Goal: Task Accomplishment & Management: Use online tool/utility

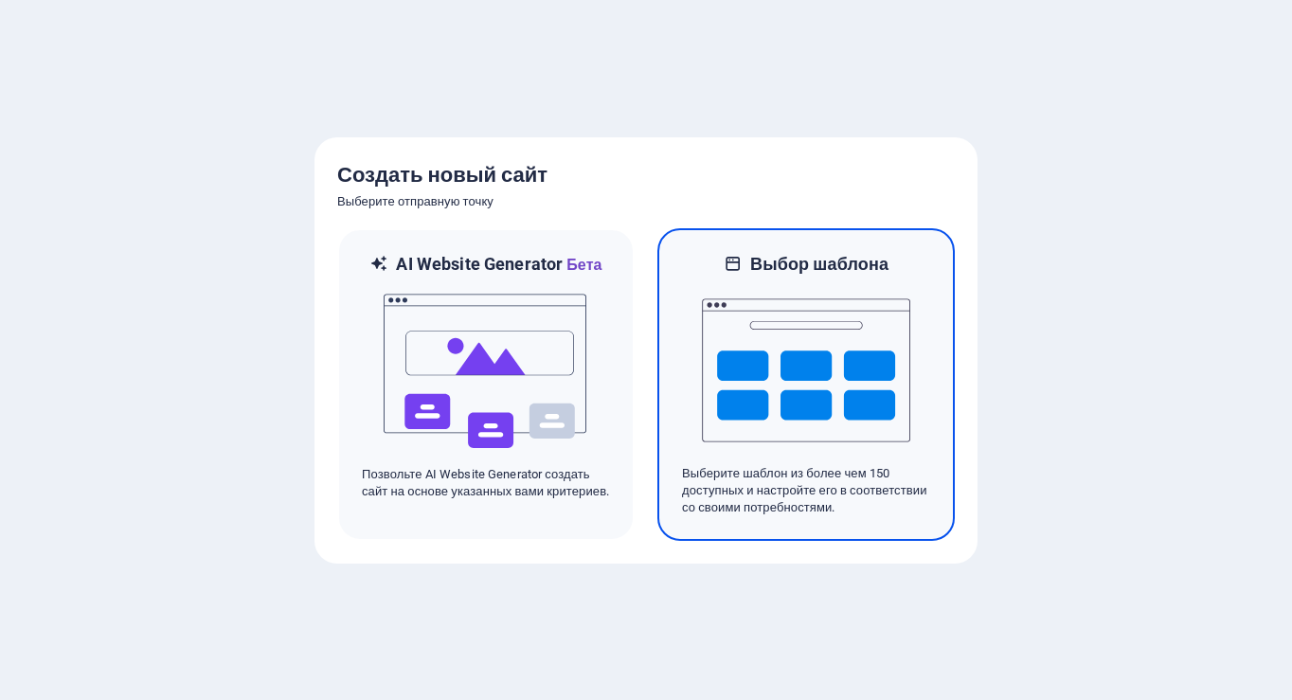
click at [771, 358] on img at bounding box center [806, 370] width 208 height 189
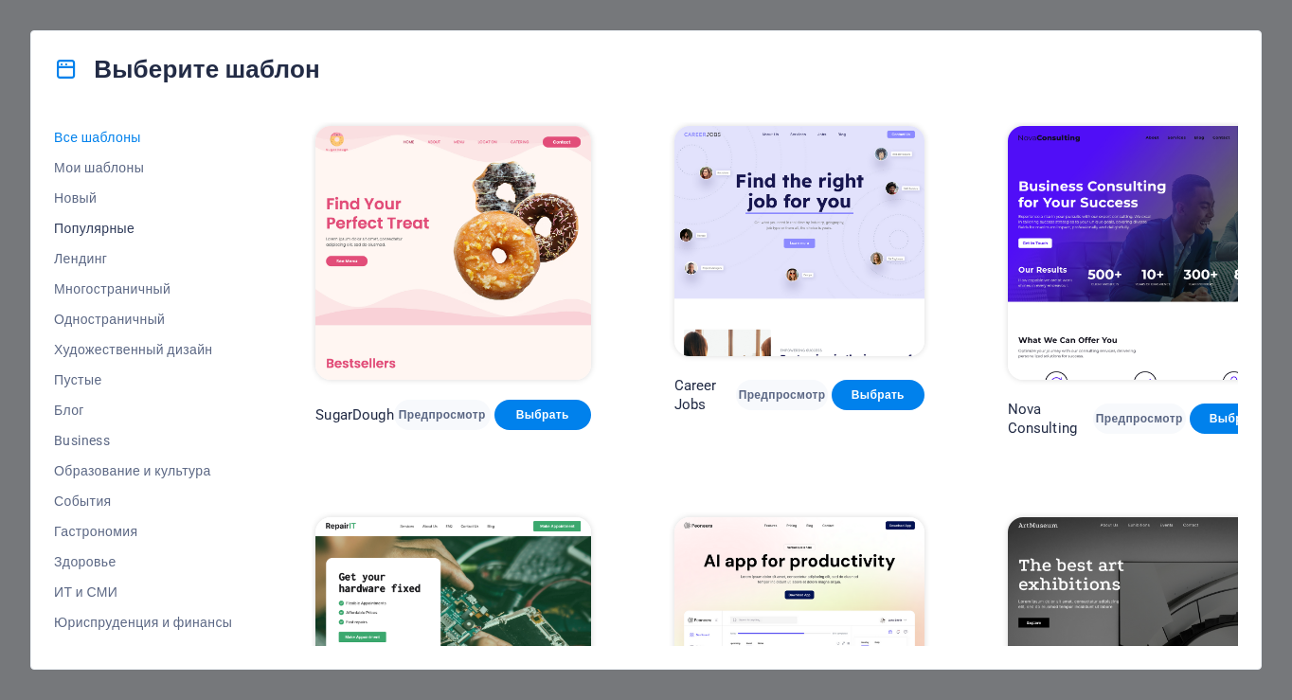
click at [111, 229] on span "Популярные" at bounding box center [143, 228] width 178 height 15
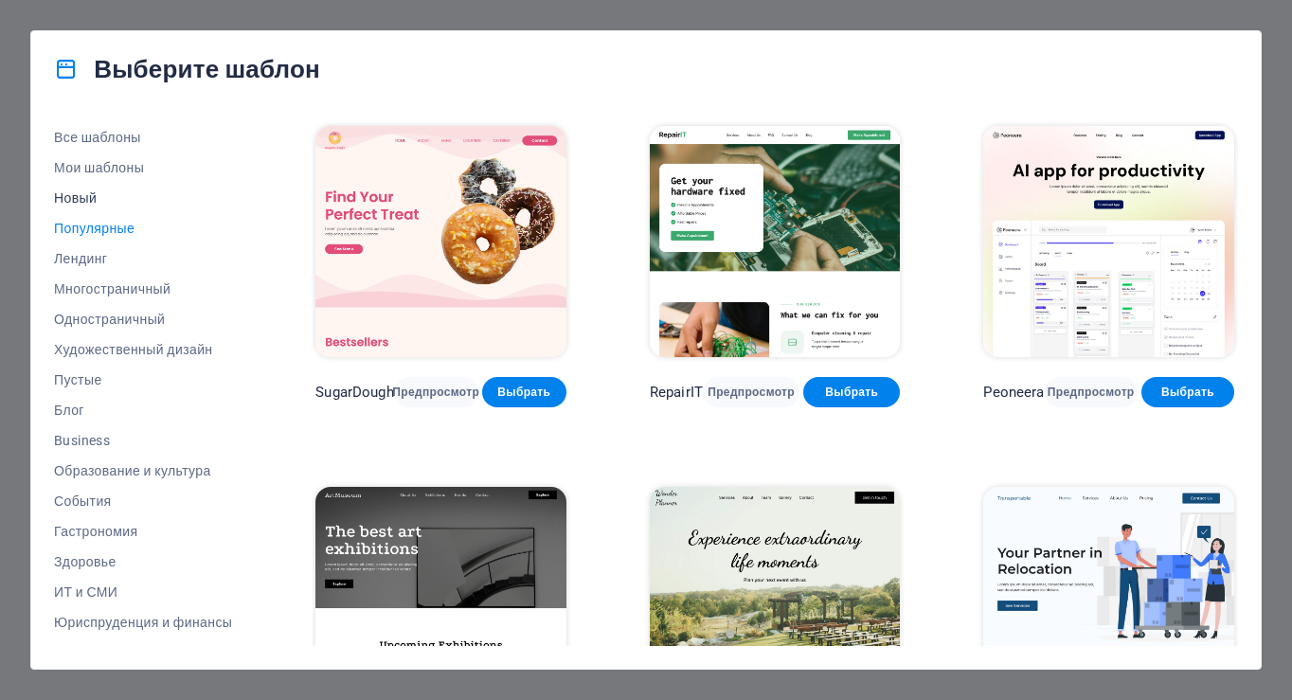
click at [82, 195] on span "Новый" at bounding box center [143, 197] width 178 height 15
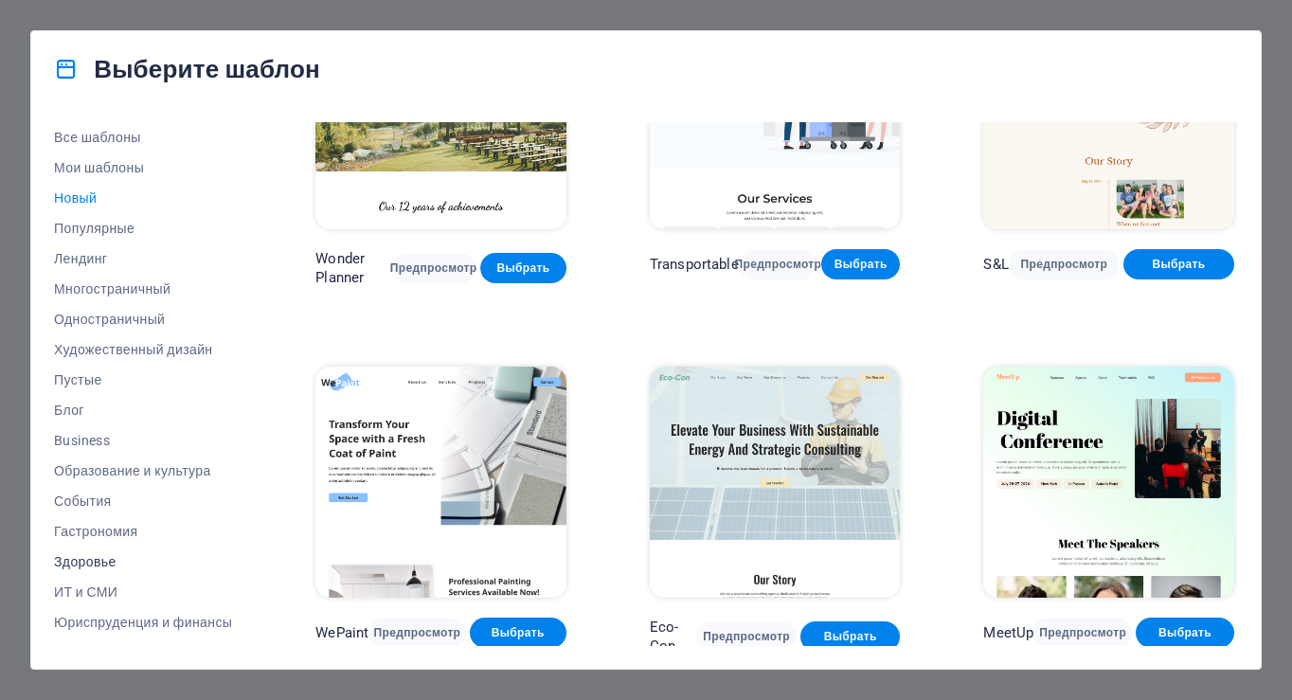
scroll to position [233, 0]
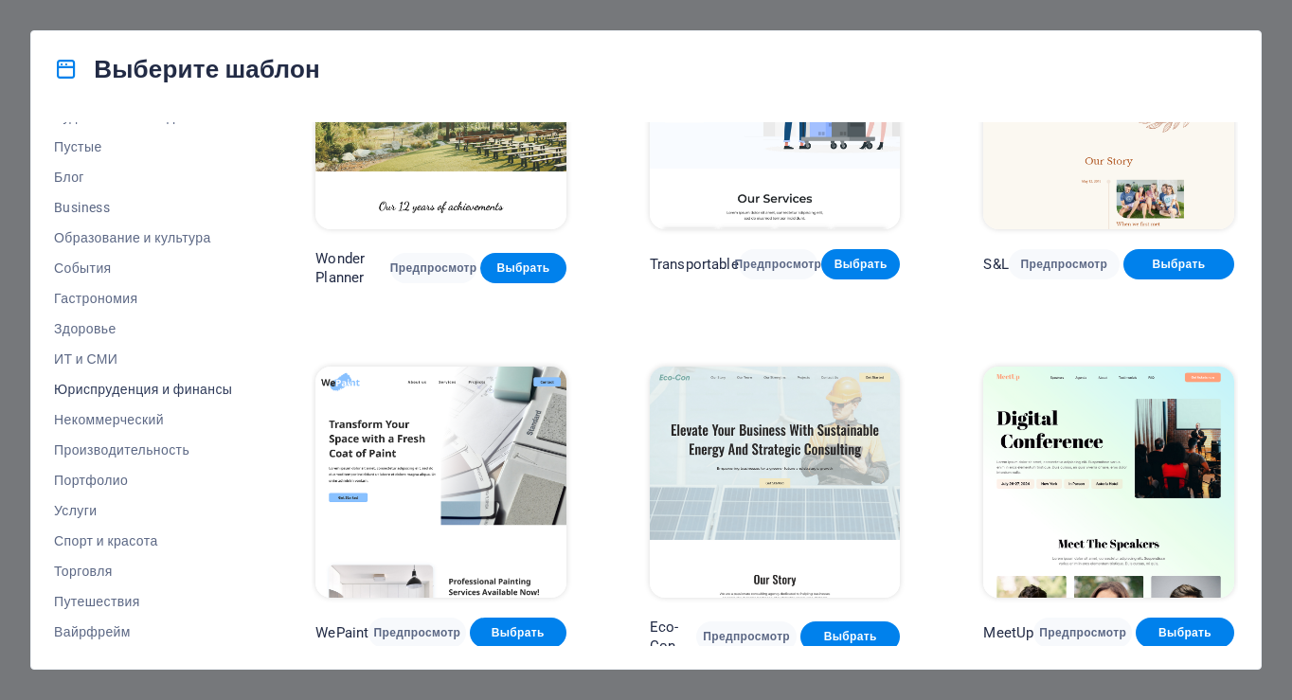
click at [113, 388] on span "Юриспруденция и финансы" at bounding box center [143, 389] width 178 height 15
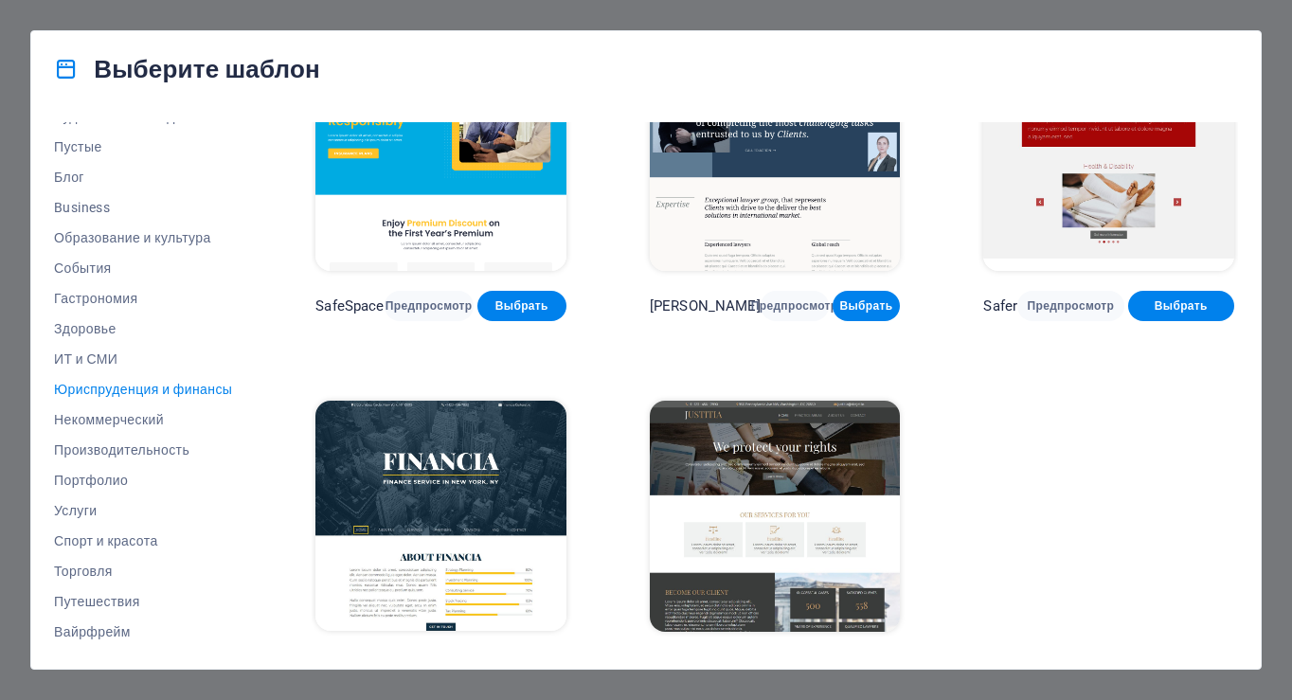
scroll to position [108, 0]
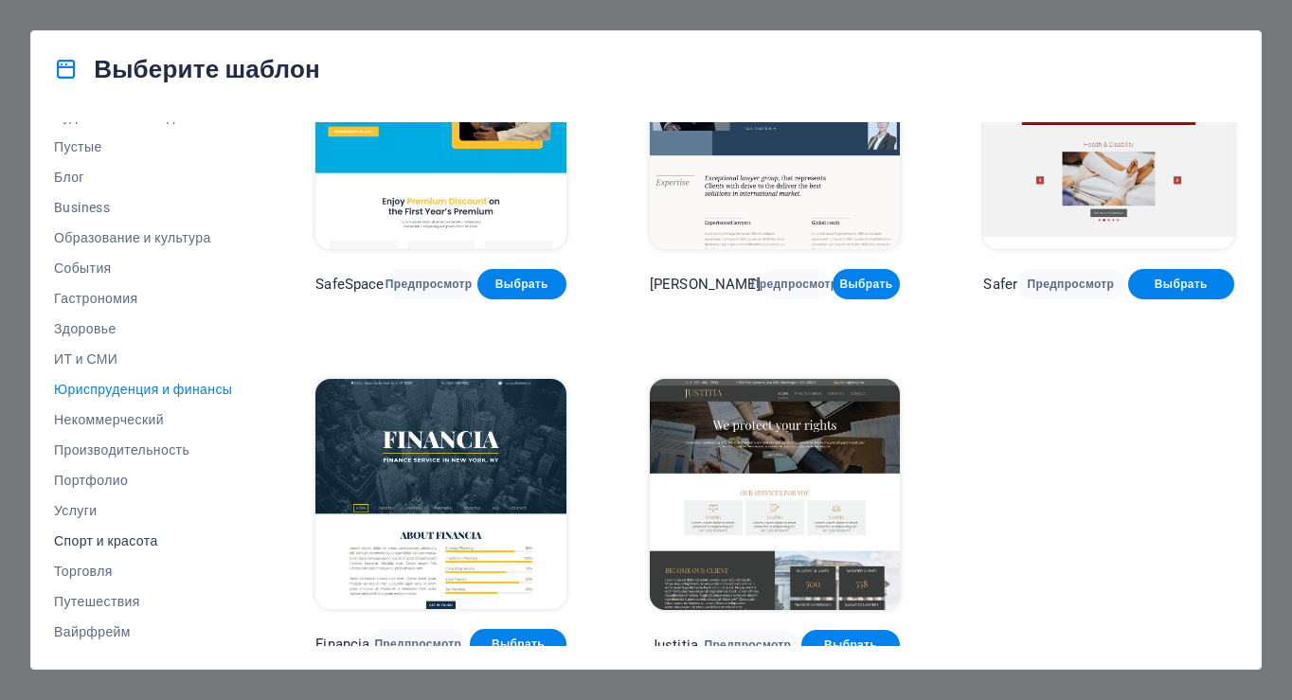
click at [85, 540] on span "Спорт и красота" at bounding box center [143, 540] width 178 height 15
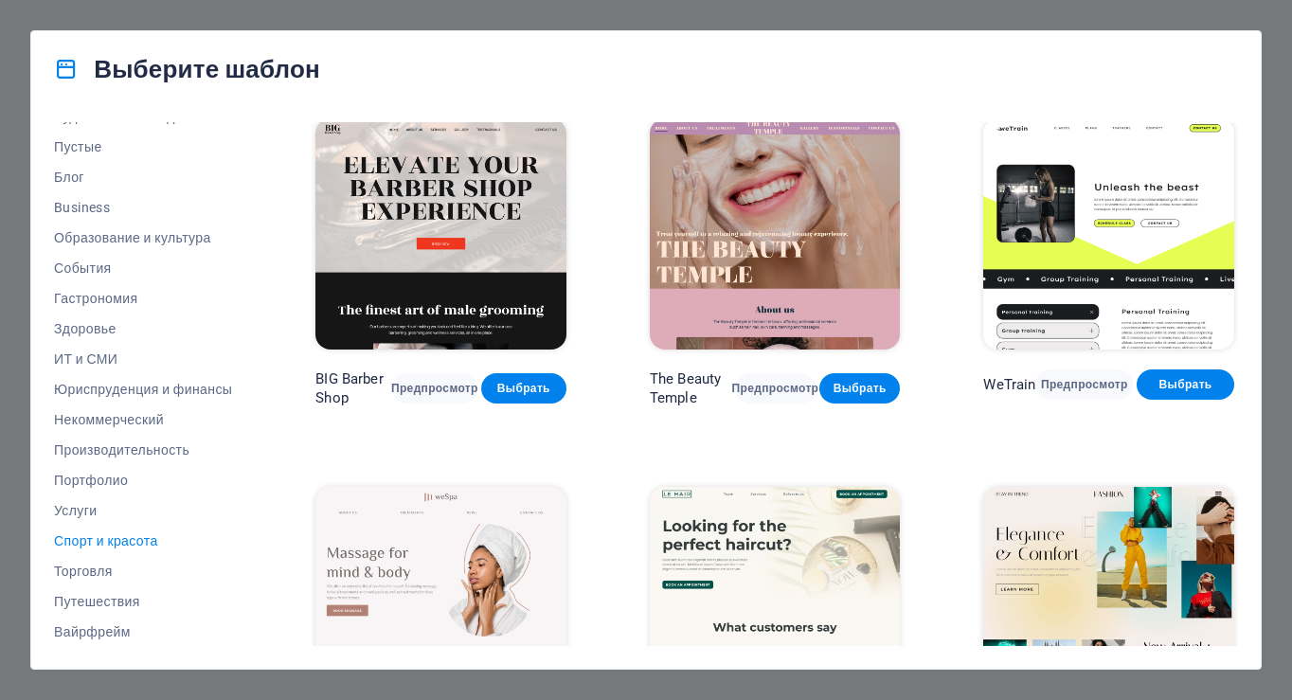
scroll to position [0, 0]
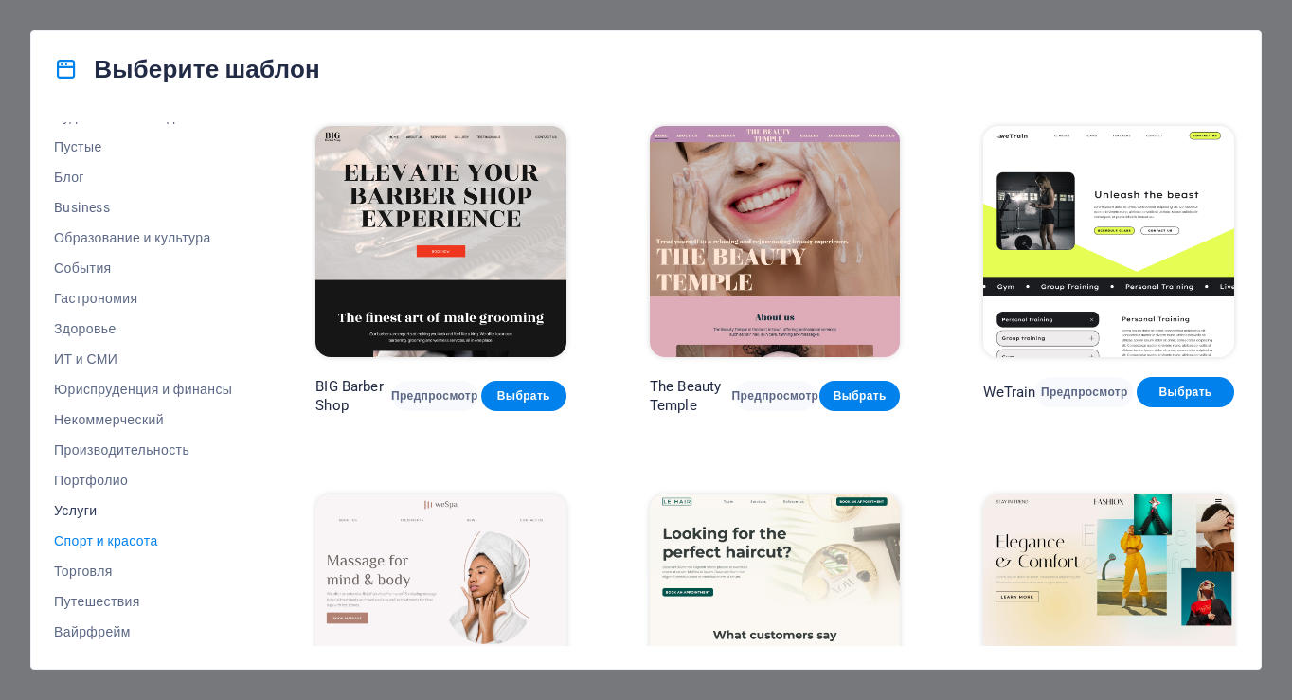
click at [86, 510] on span "Услуги" at bounding box center [143, 510] width 178 height 15
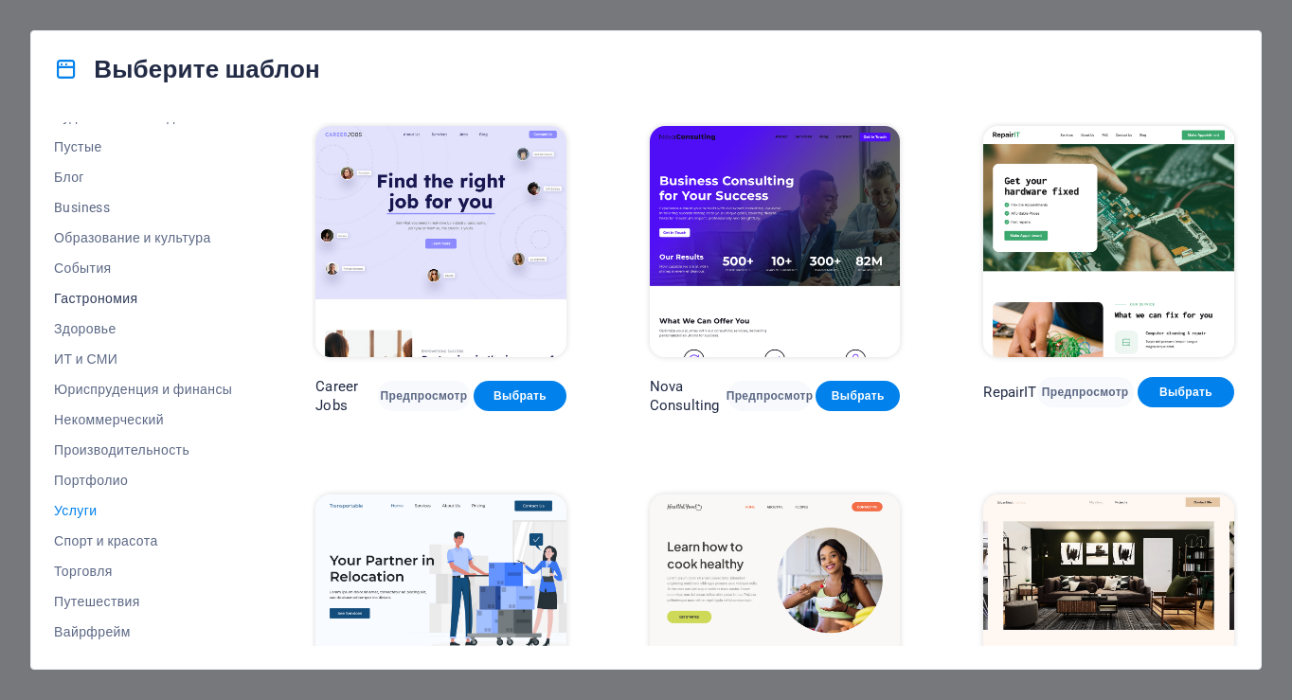
click at [93, 296] on span "Гастрономия" at bounding box center [143, 298] width 178 height 15
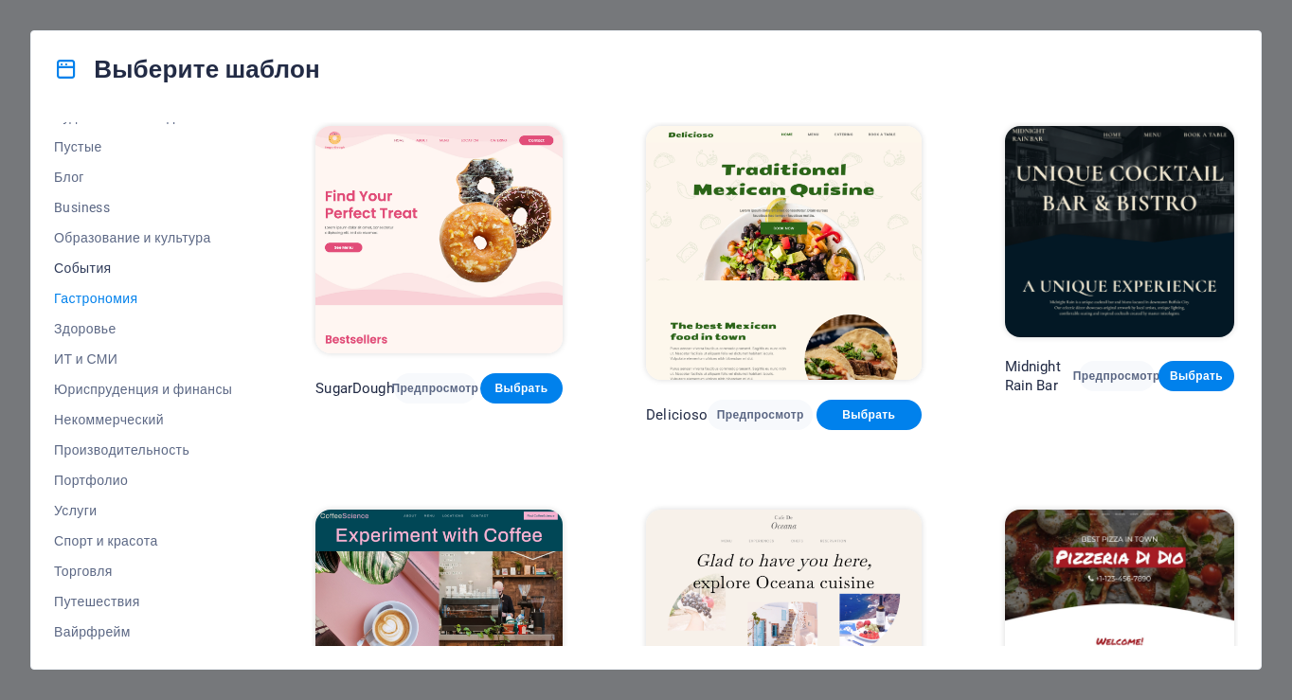
click at [86, 271] on span "События" at bounding box center [143, 268] width 178 height 15
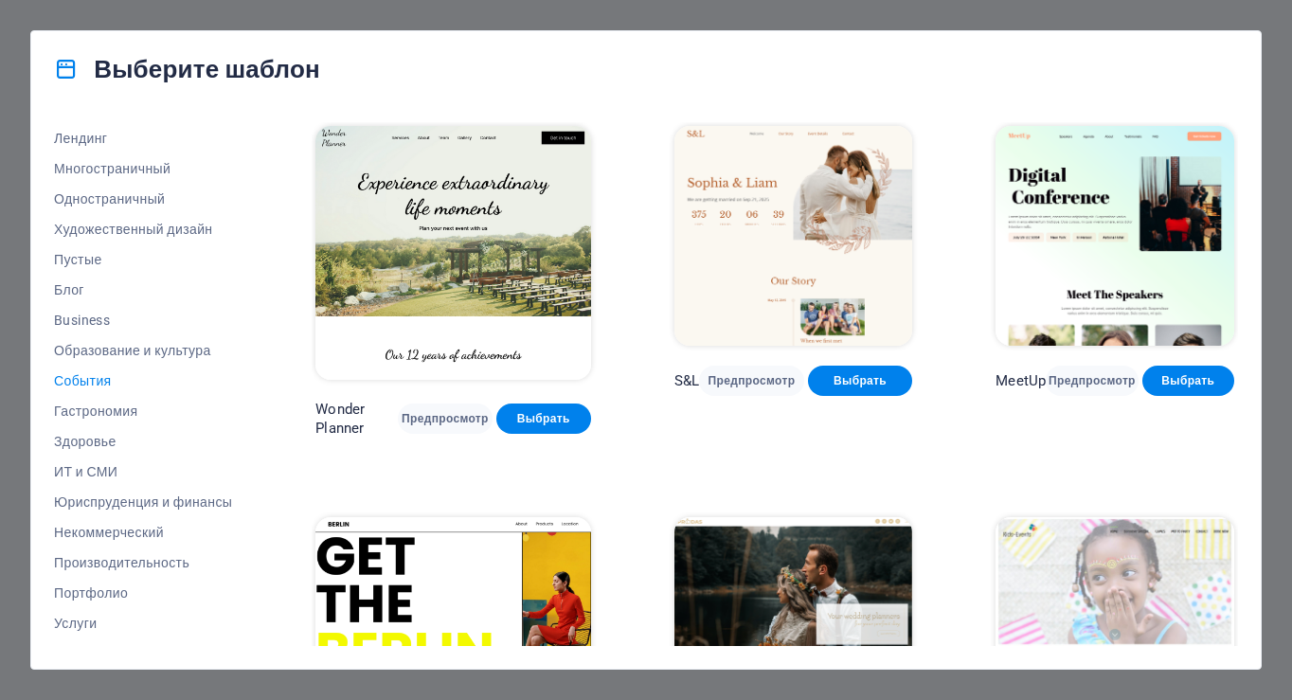
scroll to position [61, 0]
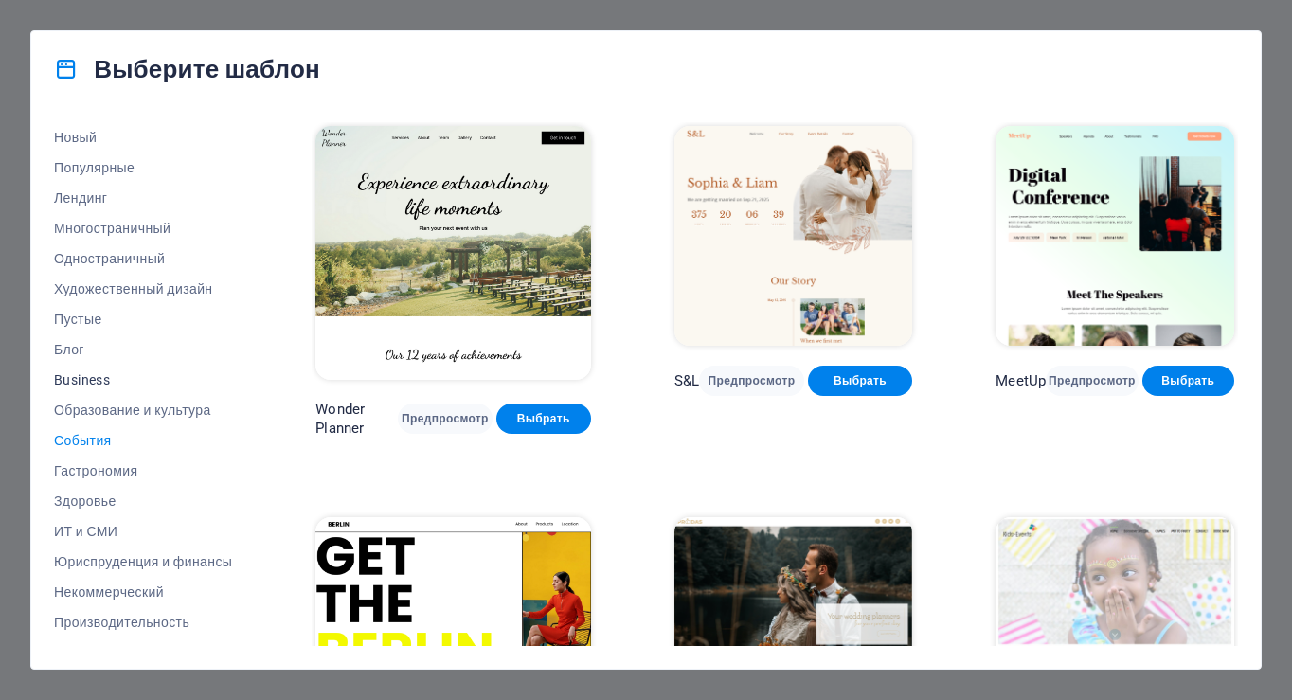
click at [78, 385] on span "Business" at bounding box center [143, 379] width 178 height 15
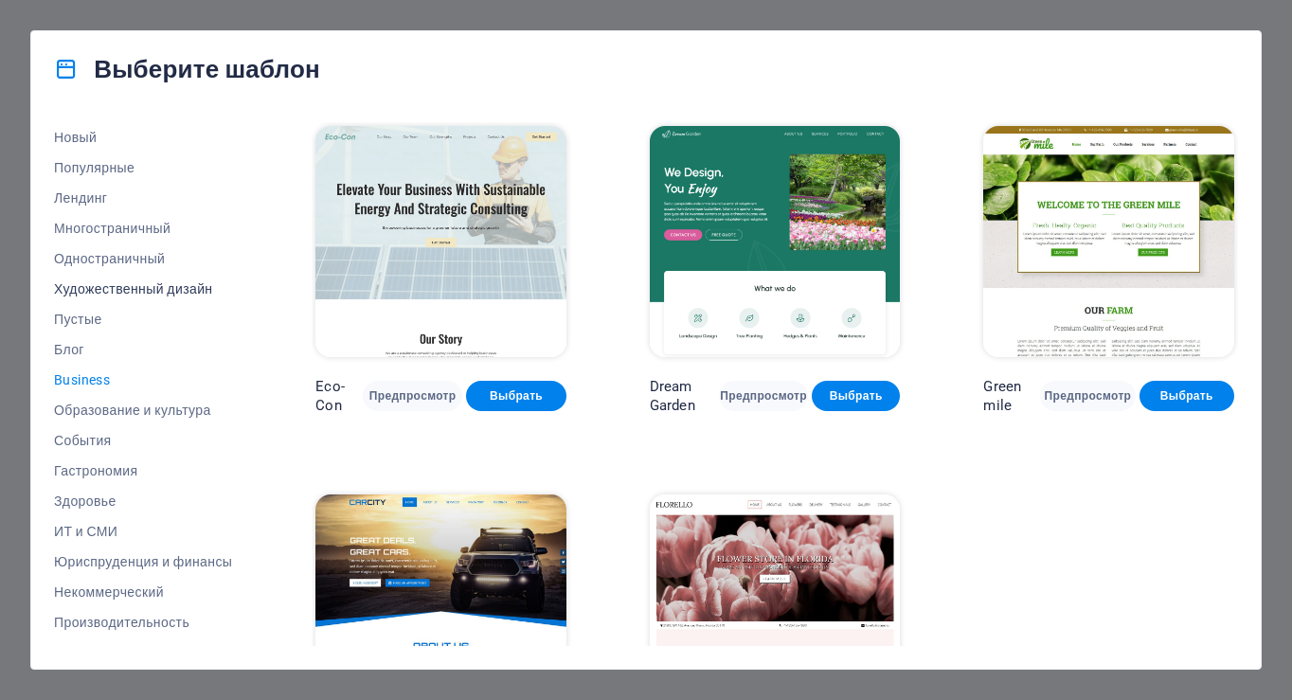
click at [108, 286] on span "Художественный дизайн" at bounding box center [143, 288] width 178 height 15
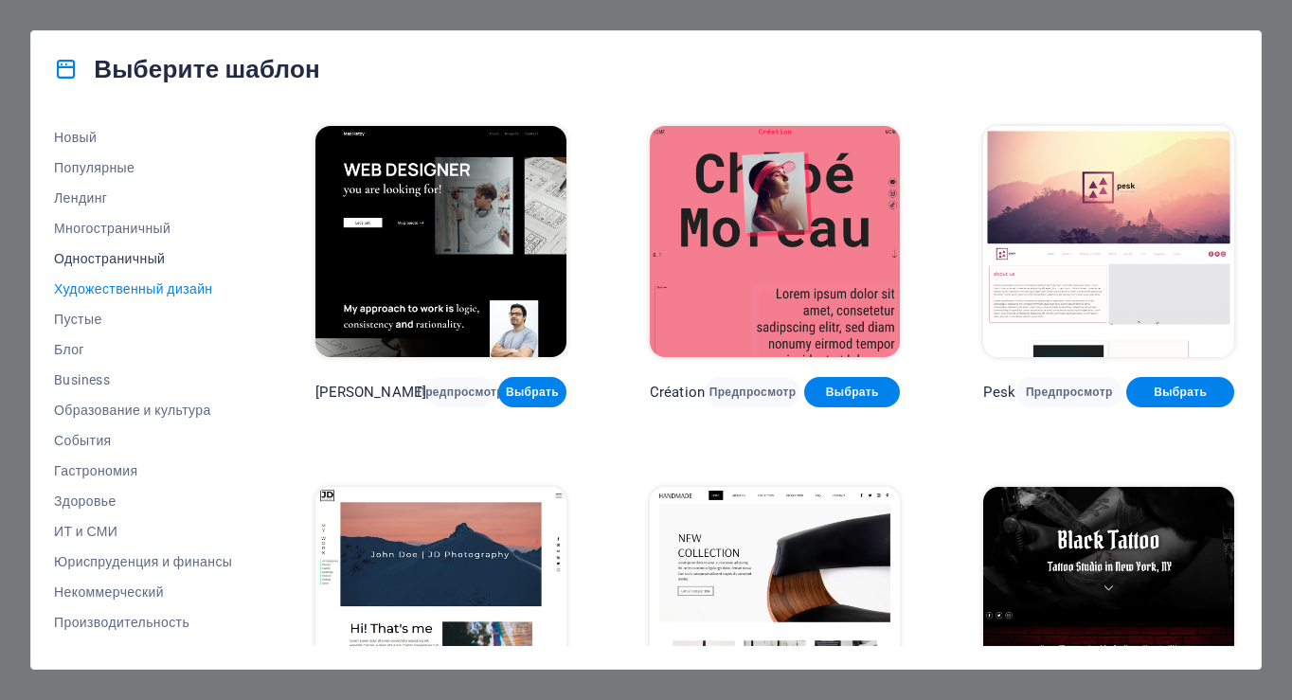
click at [112, 257] on span "Одностраничный" at bounding box center [143, 258] width 178 height 15
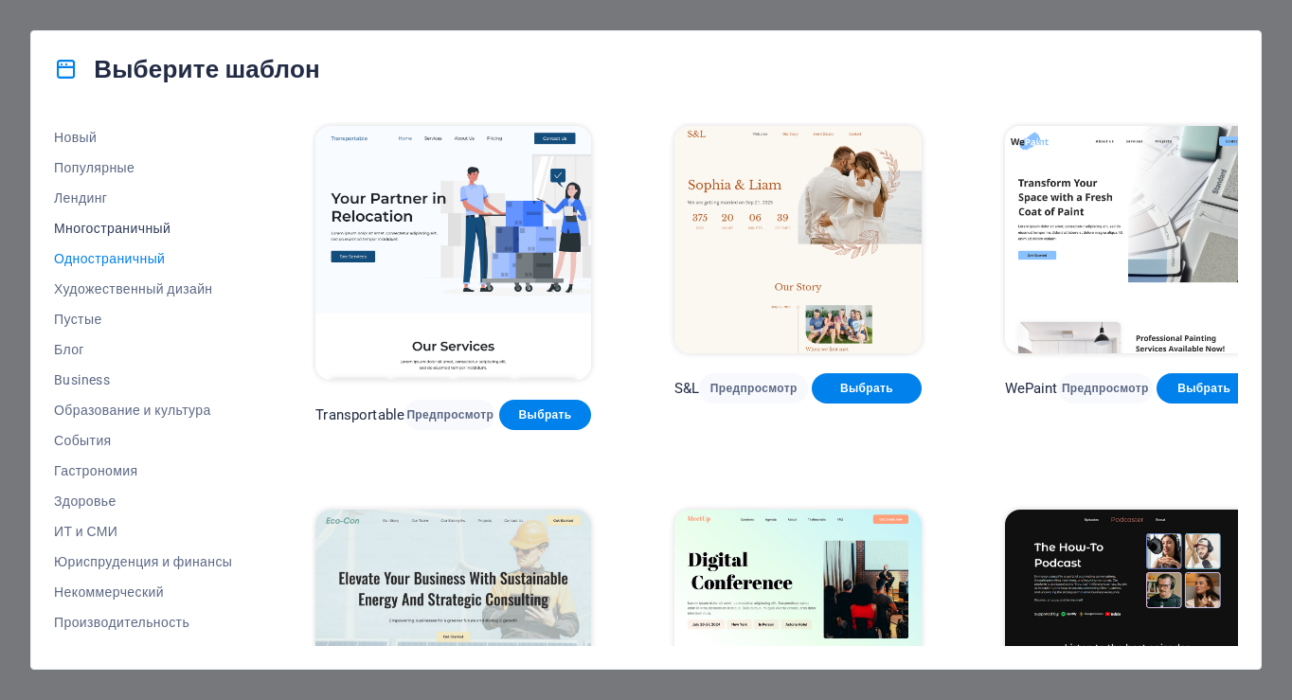
click at [117, 237] on button "Многостраничный" at bounding box center [143, 228] width 178 height 30
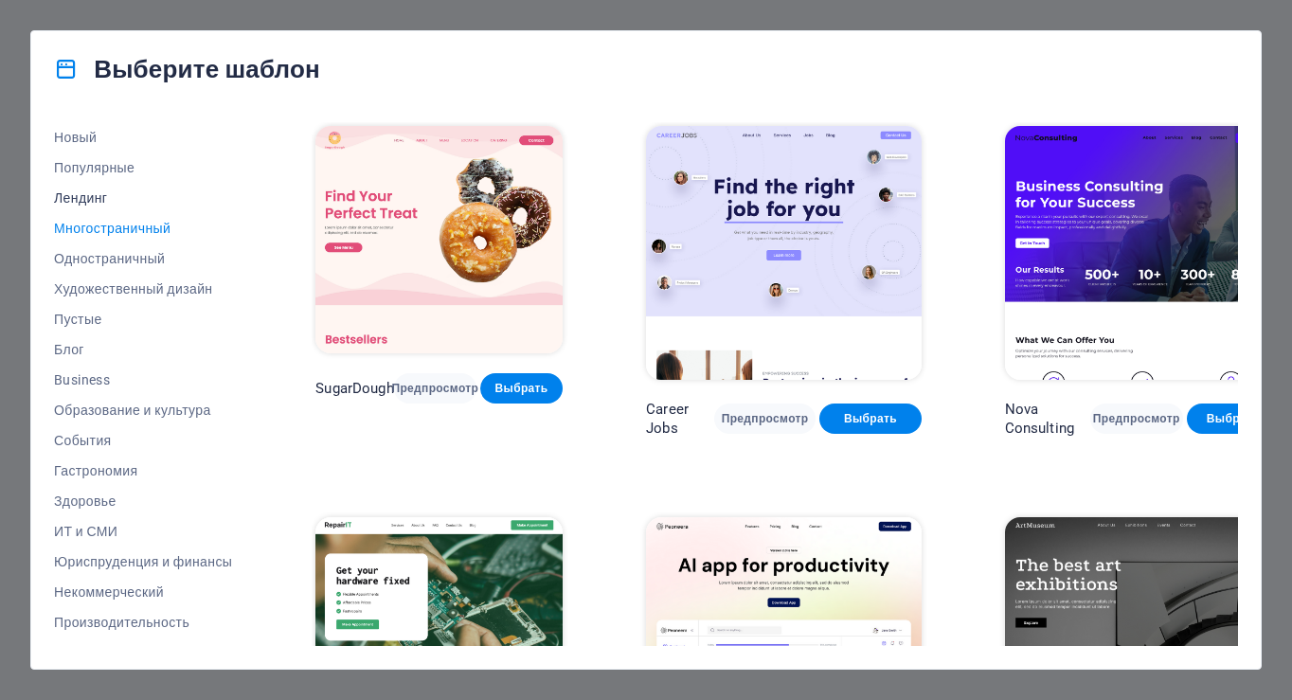
click at [96, 199] on span "Лендинг" at bounding box center [143, 197] width 178 height 15
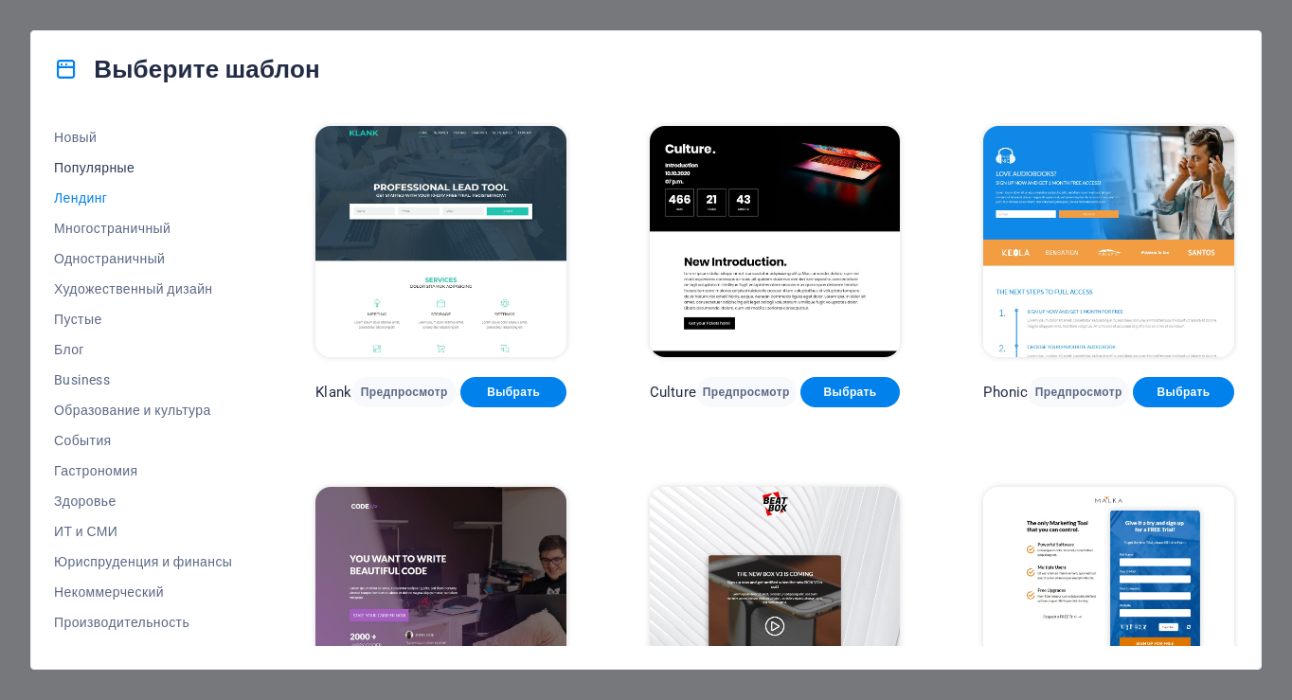
click at [97, 162] on span "Популярные" at bounding box center [143, 167] width 178 height 15
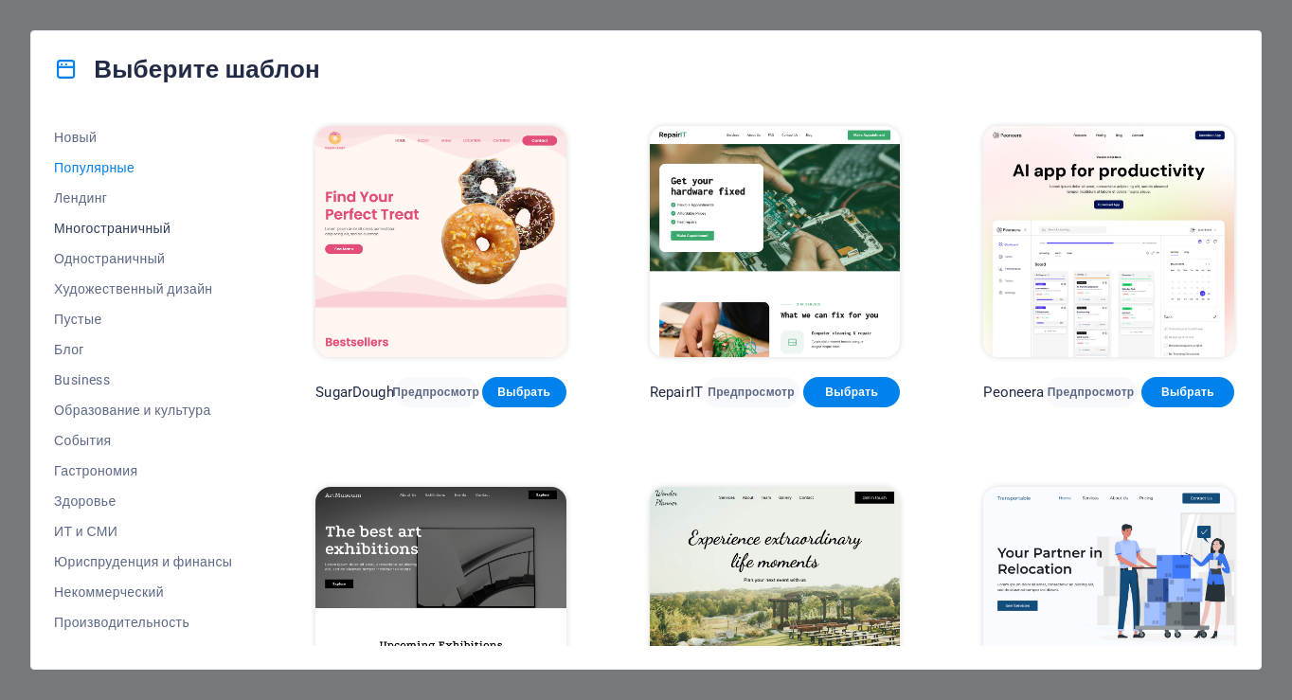
scroll to position [0, 0]
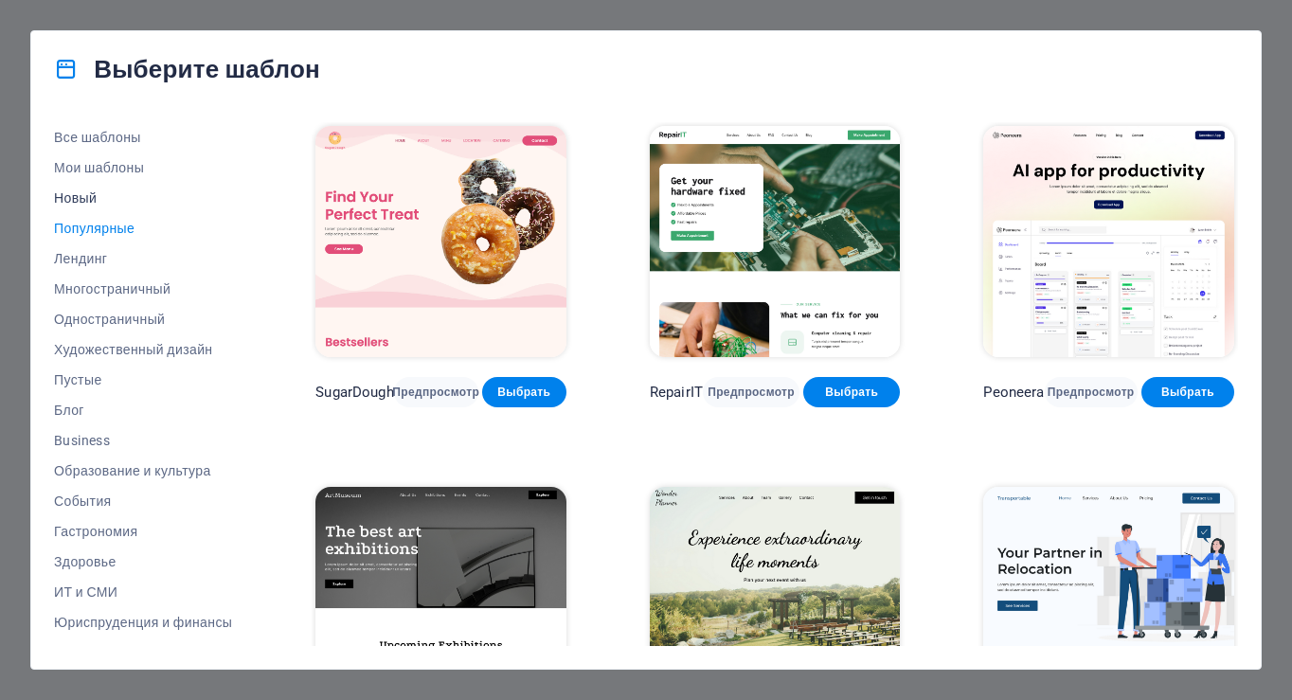
click at [90, 196] on span "Новый" at bounding box center [143, 197] width 178 height 15
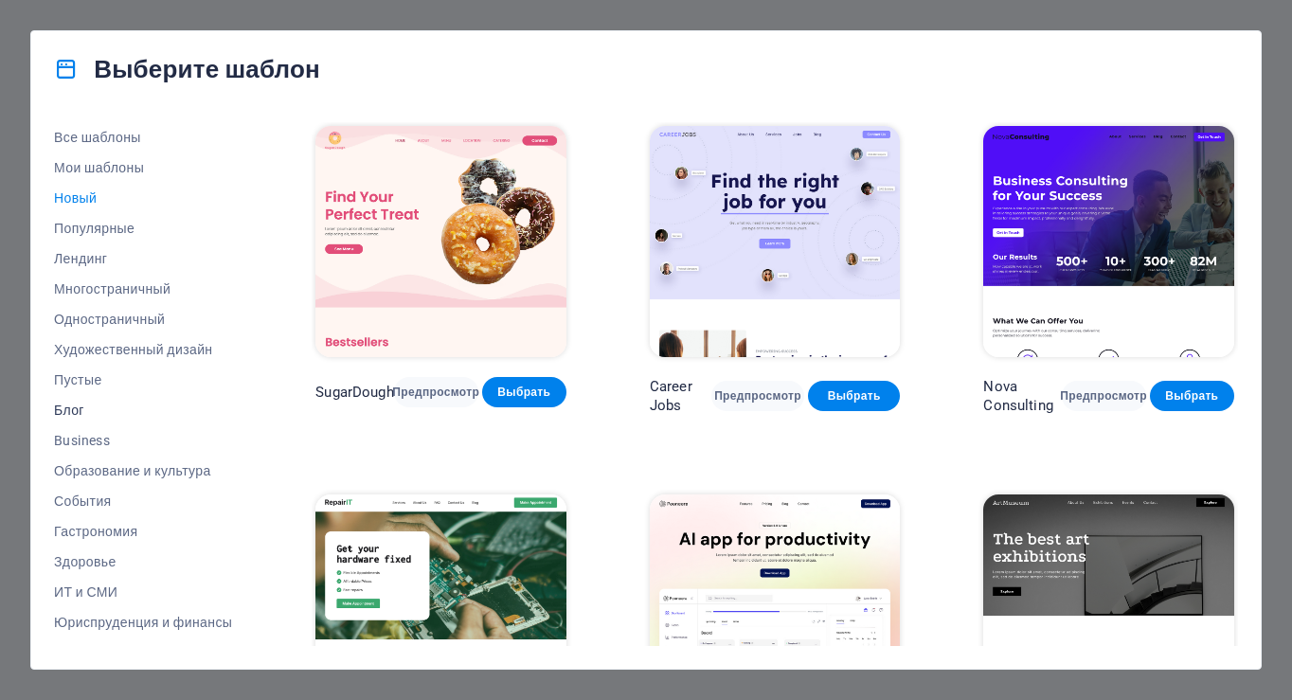
click at [74, 410] on span "Блог" at bounding box center [143, 410] width 178 height 15
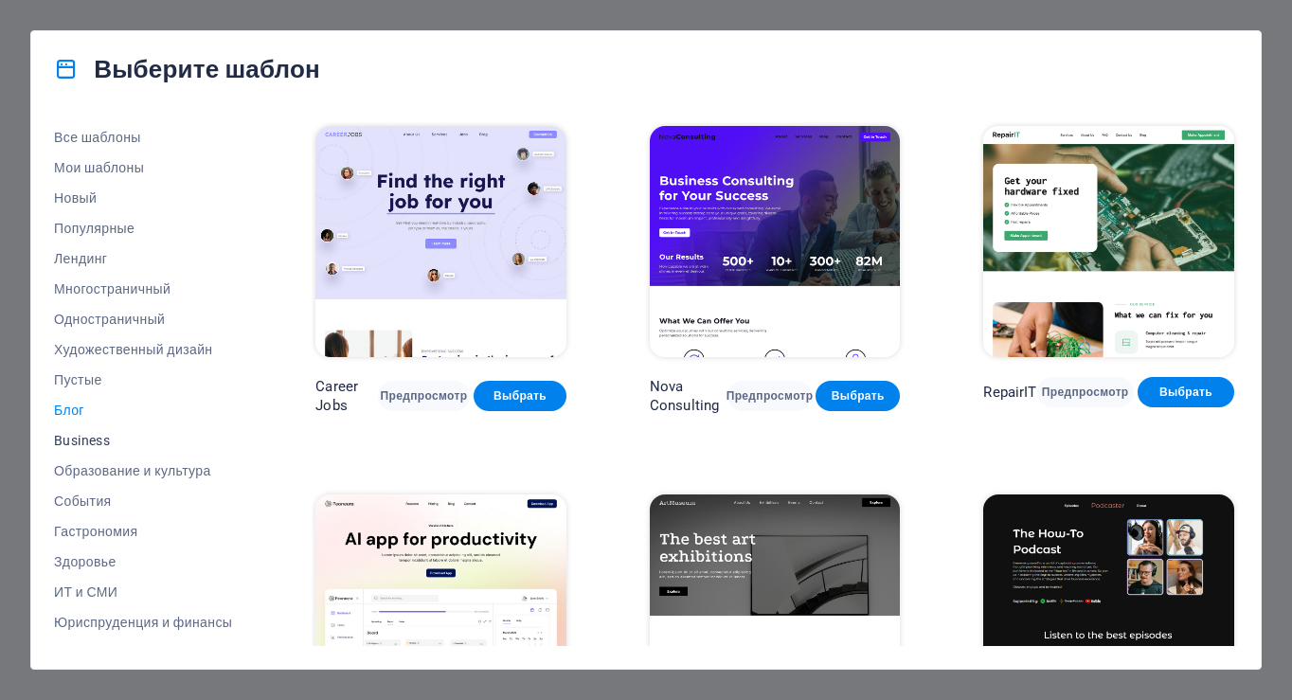
click at [85, 441] on span "Business" at bounding box center [143, 440] width 178 height 15
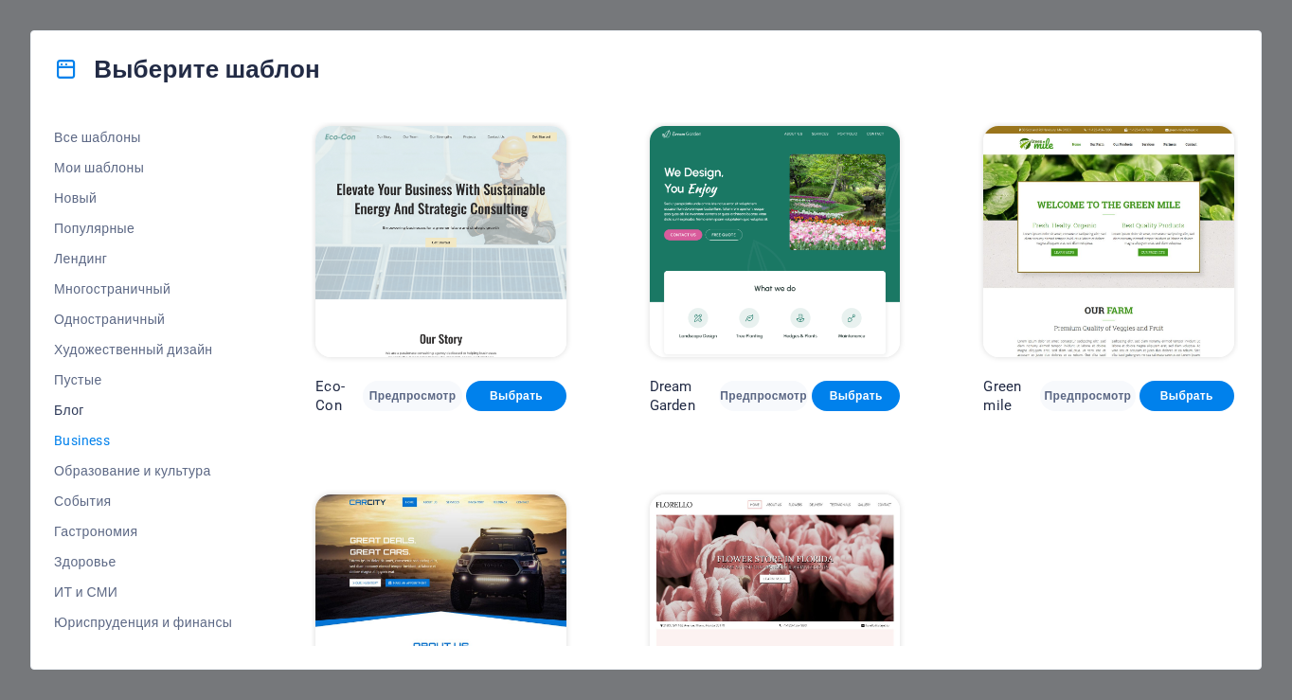
click at [78, 408] on span "Блог" at bounding box center [143, 410] width 178 height 15
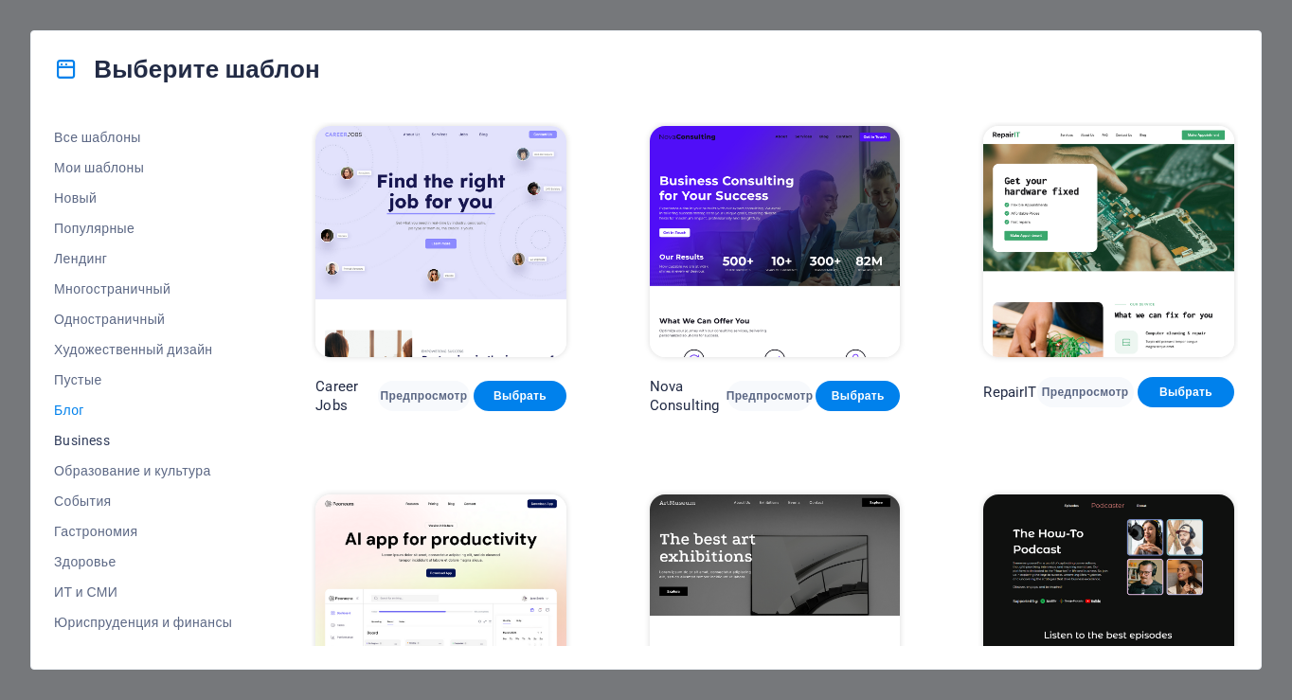
click at [78, 440] on span "Business" at bounding box center [143, 440] width 178 height 15
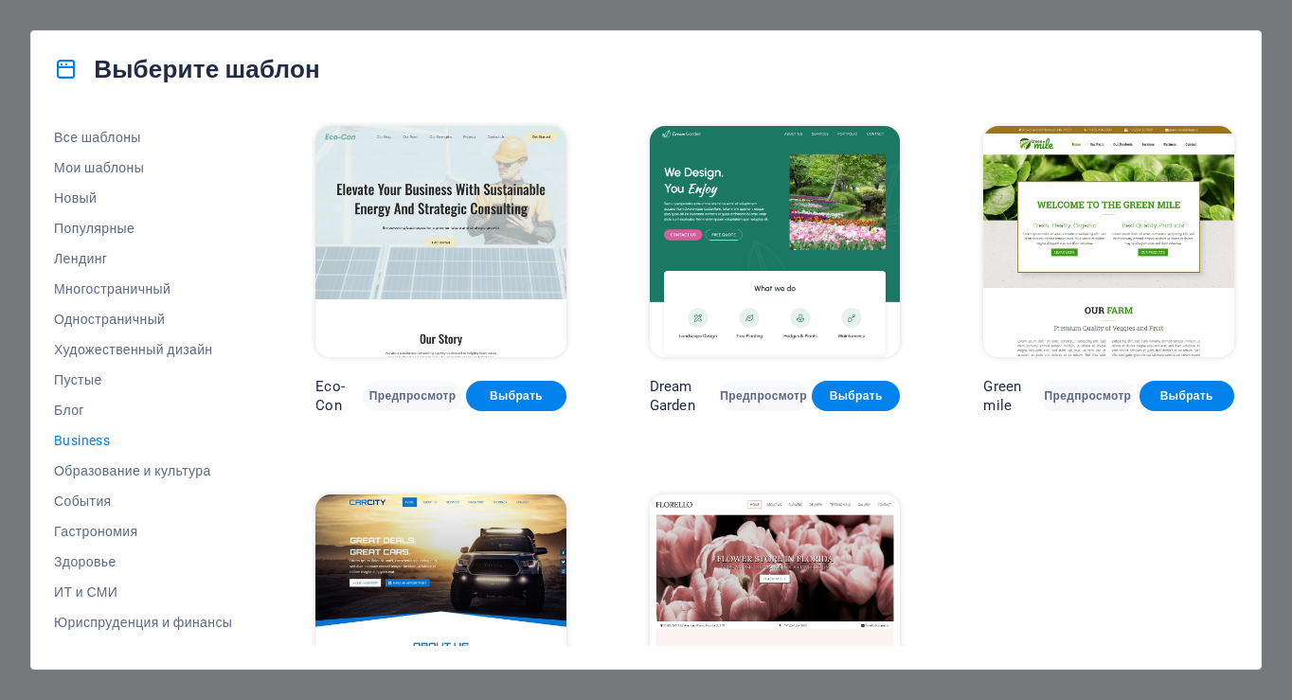
click at [446, 524] on img at bounding box center [440, 610] width 251 height 231
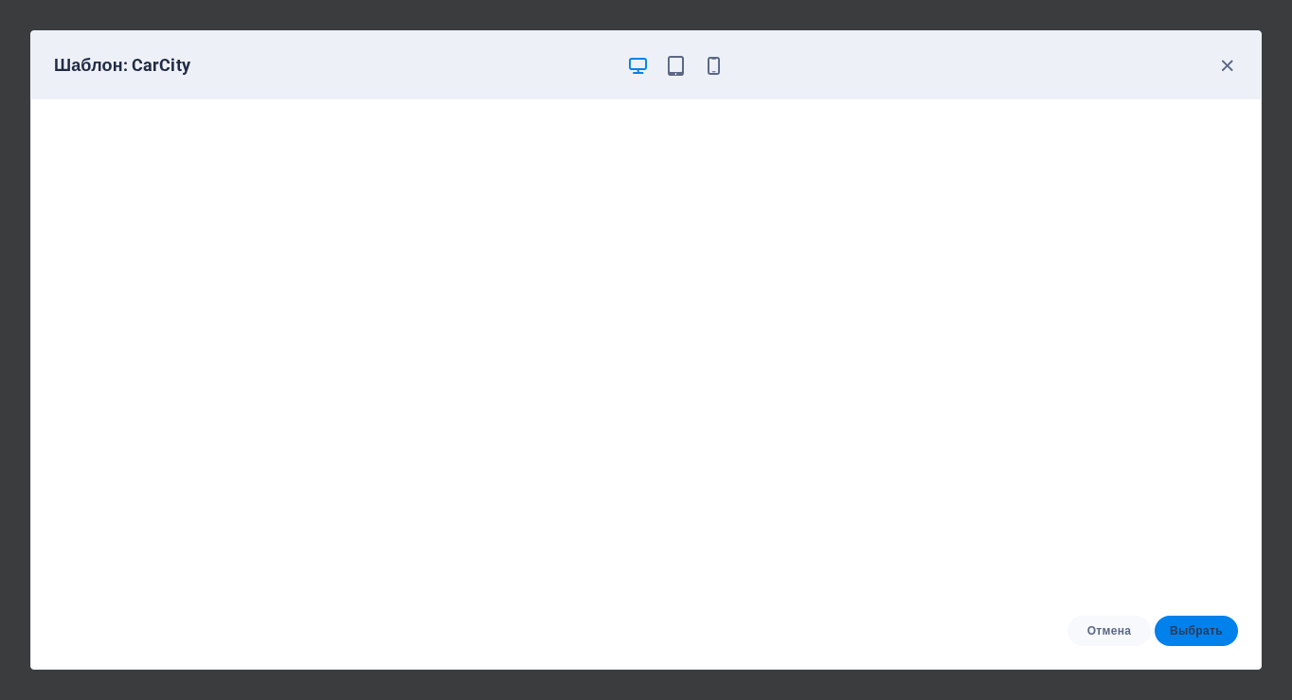
click at [1181, 630] on span "Выбрать" at bounding box center [1196, 630] width 53 height 15
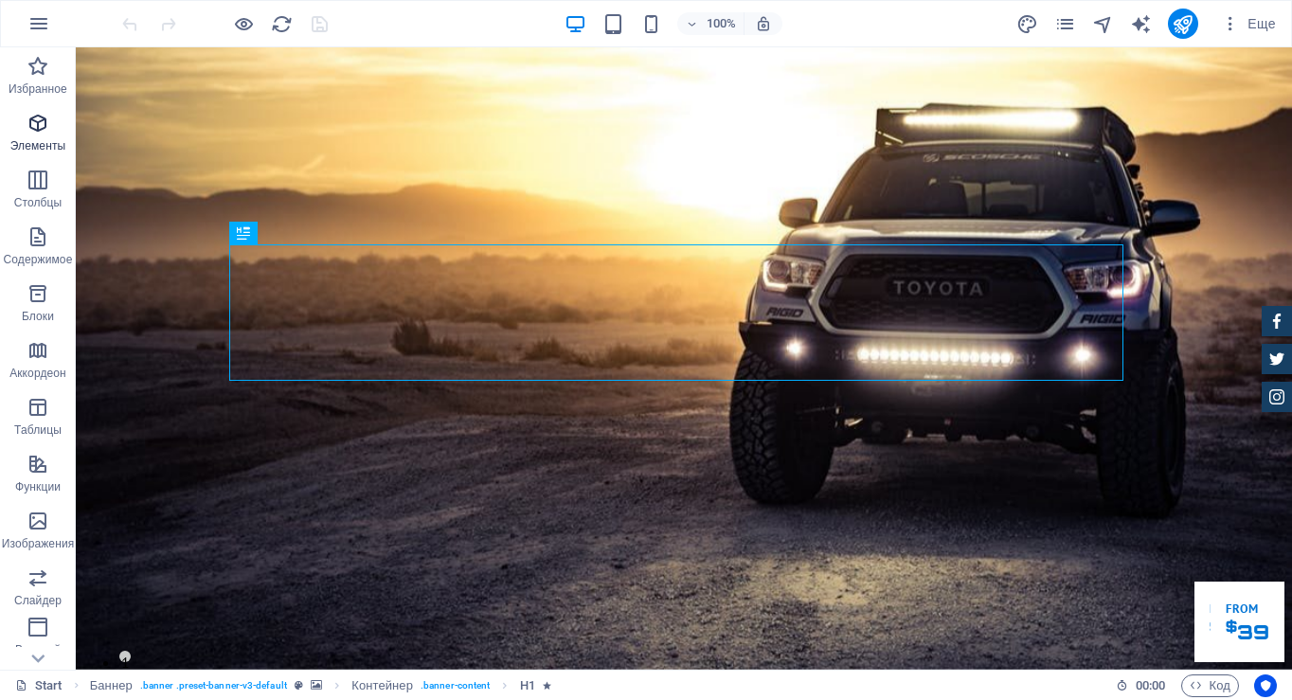
click at [32, 125] on icon "button" at bounding box center [38, 123] width 23 height 23
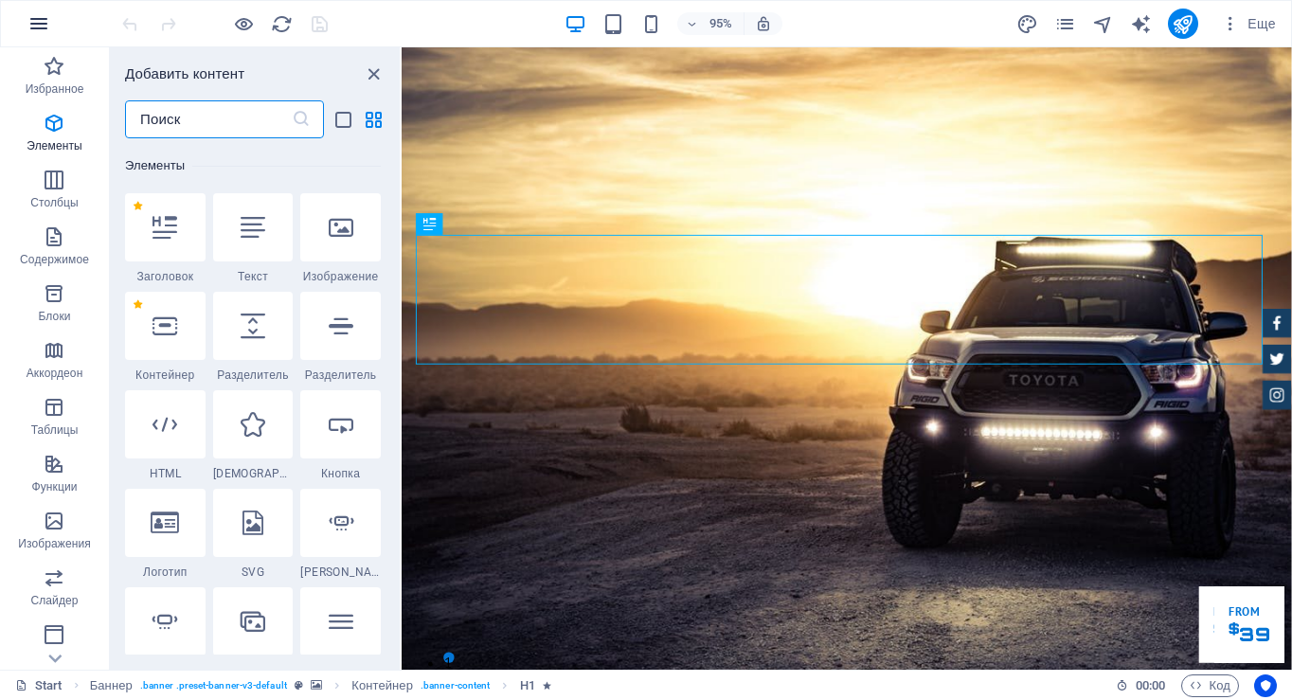
click at [32, 22] on icon "button" at bounding box center [38, 23] width 23 height 23
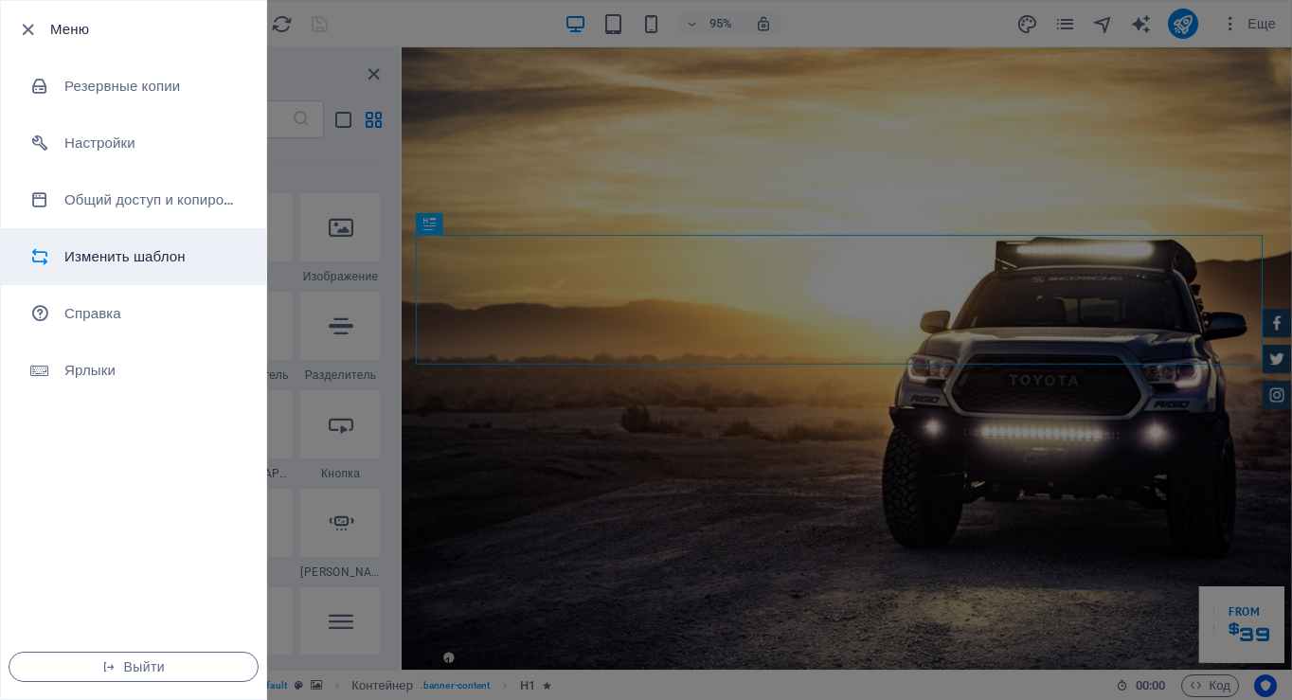
click at [108, 244] on li "Изменить шаблон" at bounding box center [133, 256] width 265 height 57
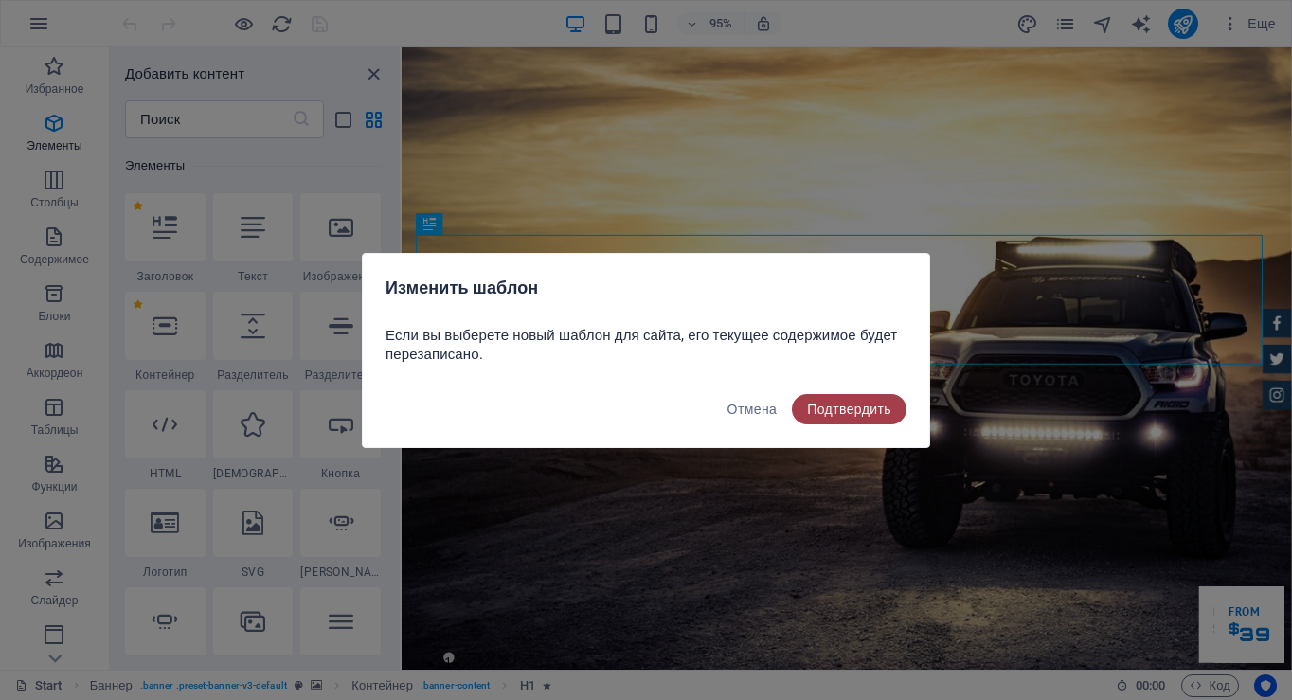
click at [857, 408] on span "Подтвердить" at bounding box center [849, 409] width 84 height 15
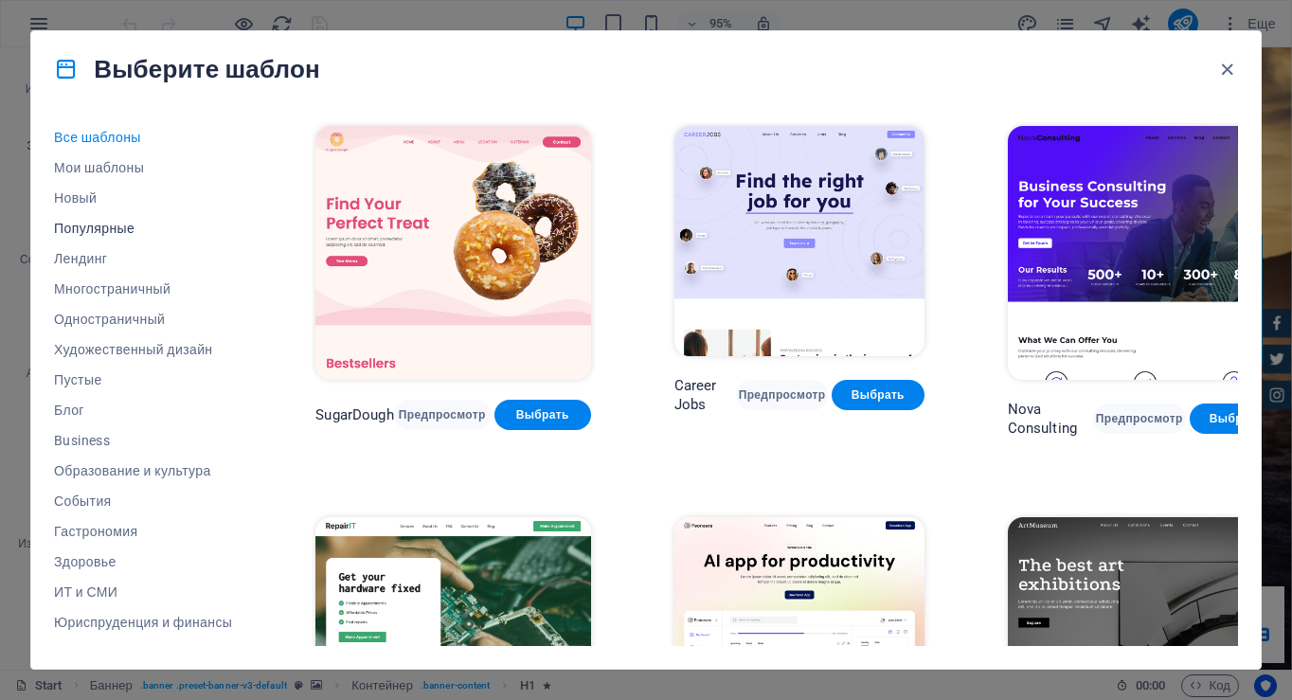
click at [96, 225] on span "Популярные" at bounding box center [143, 228] width 178 height 15
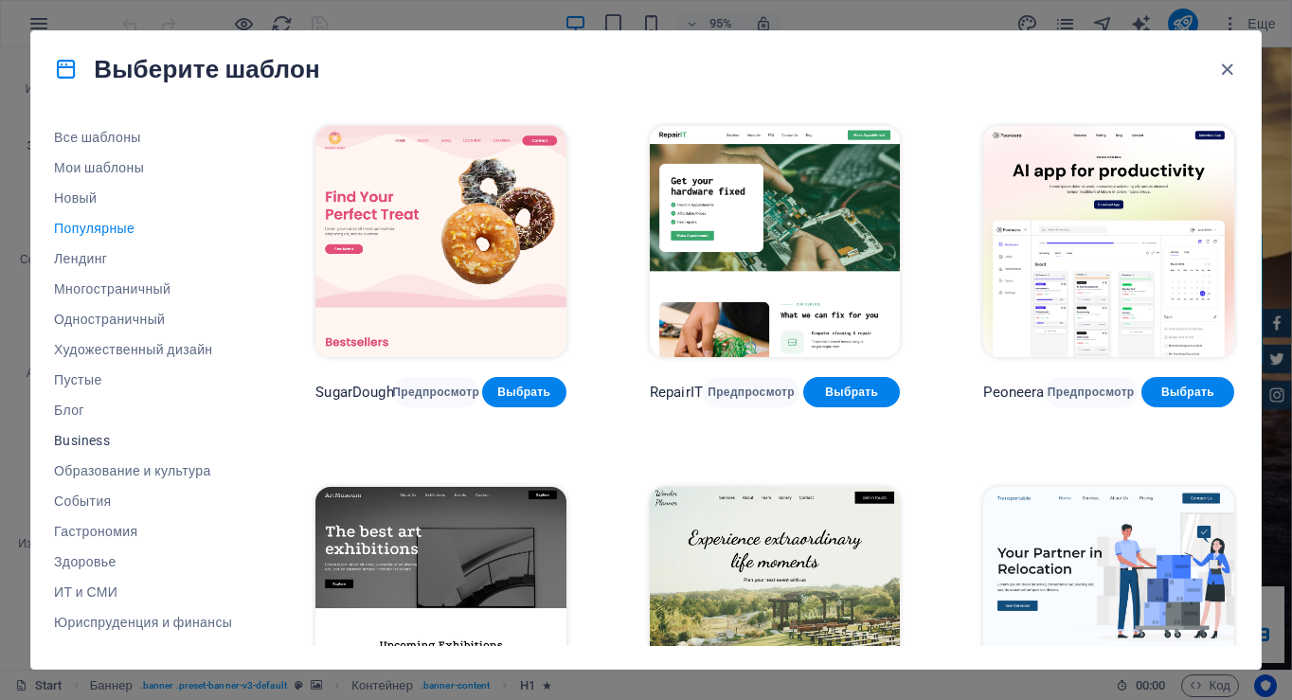
click at [80, 445] on span "Business" at bounding box center [143, 440] width 178 height 15
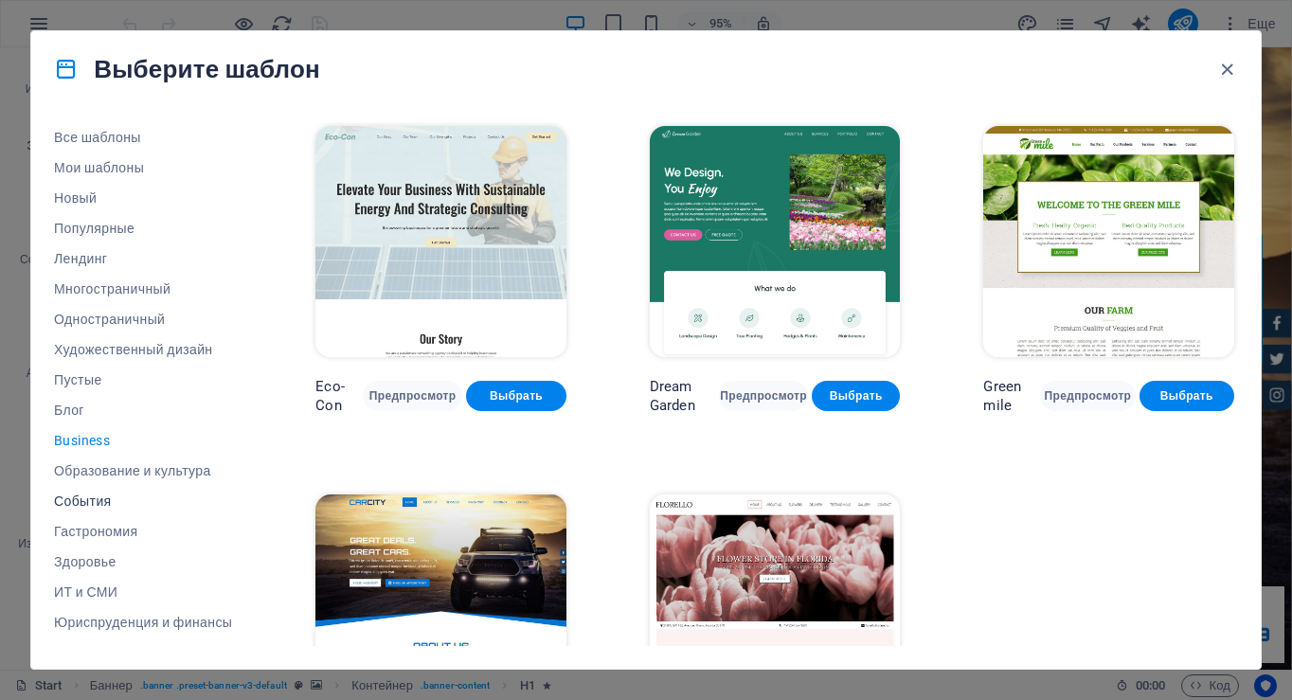
click at [89, 498] on span "События" at bounding box center [143, 501] width 178 height 15
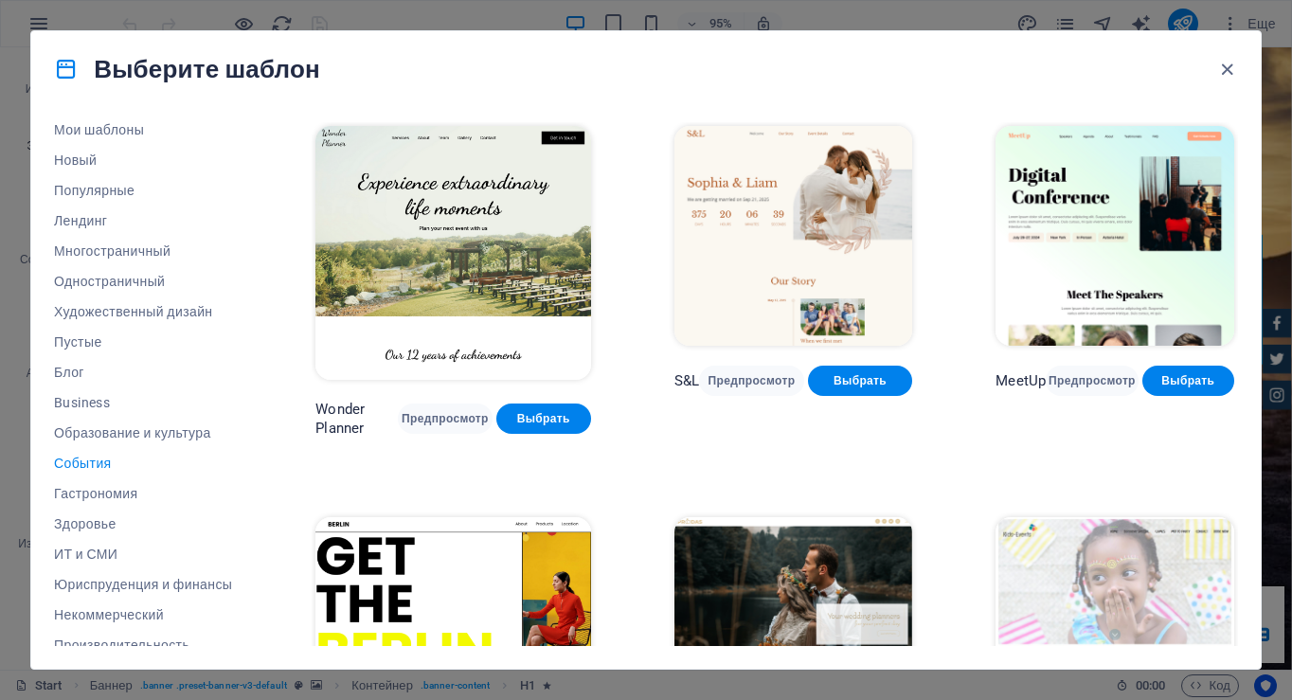
scroll to position [233, 0]
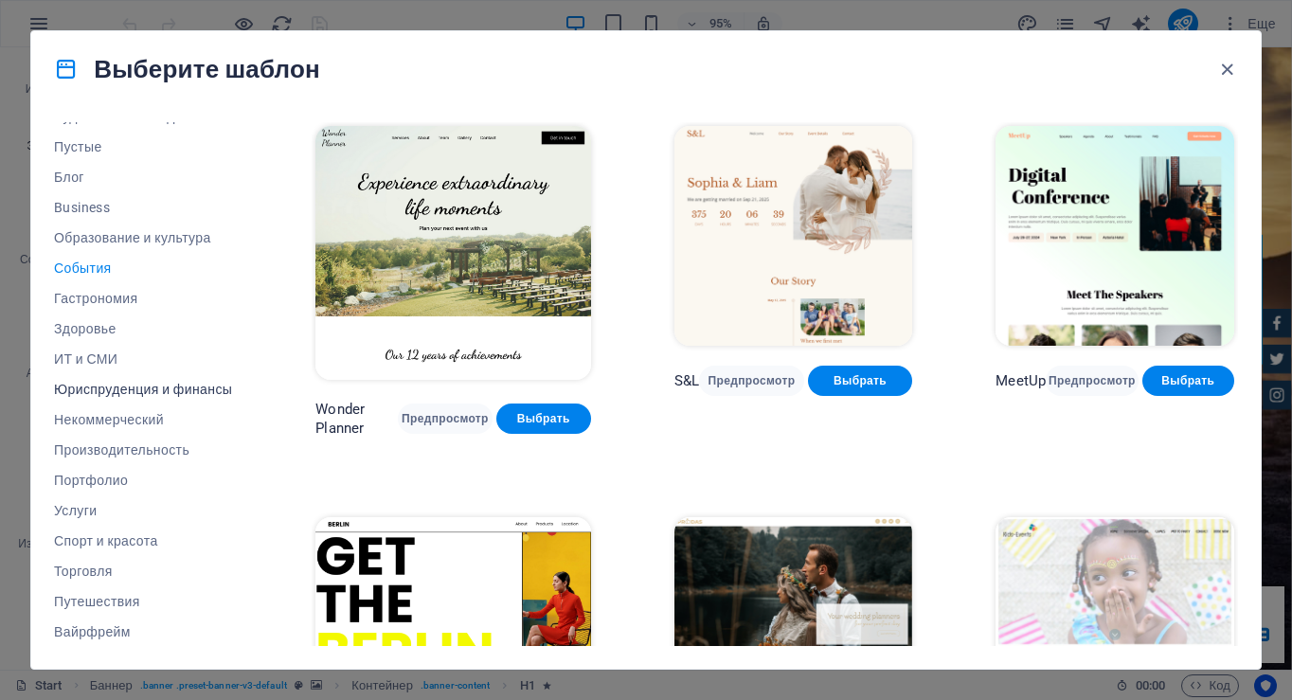
click at [123, 388] on span "Юриспруденция и финансы" at bounding box center [143, 389] width 178 height 15
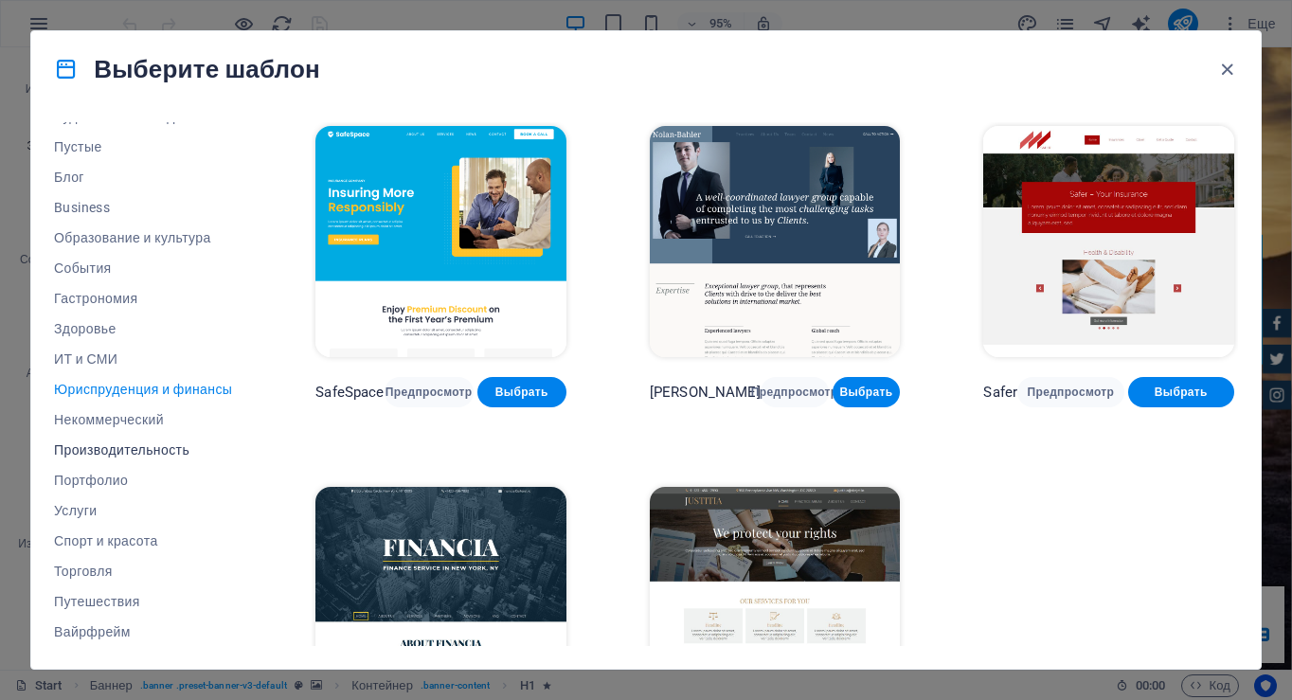
click at [116, 449] on span "Производительность" at bounding box center [143, 449] width 178 height 15
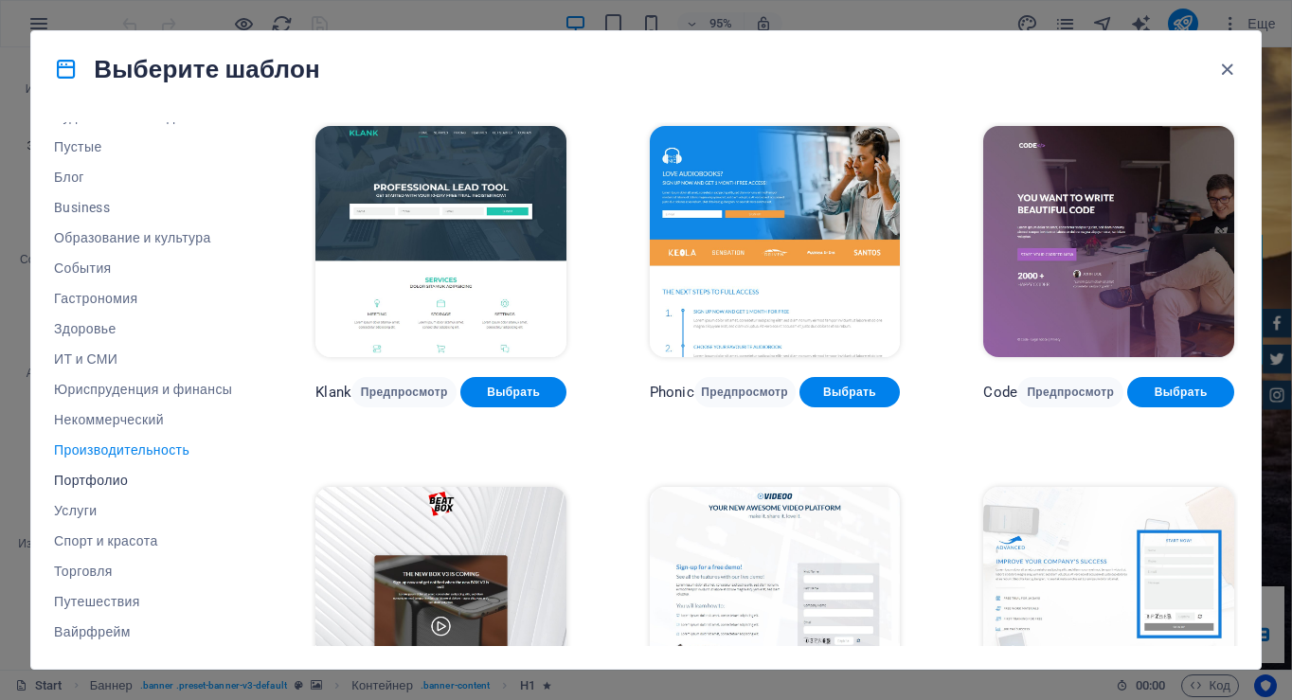
click at [100, 475] on span "Портфолио" at bounding box center [143, 480] width 178 height 15
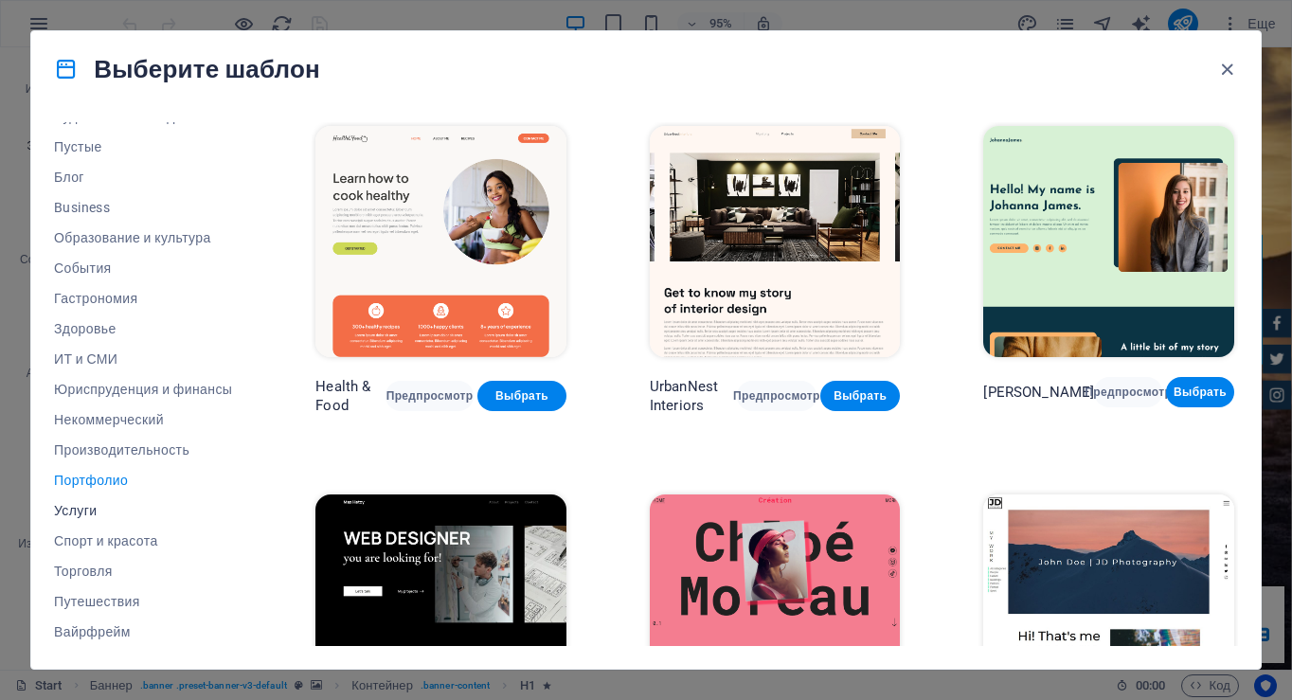
click at [91, 507] on span "Услуги" at bounding box center [143, 510] width 178 height 15
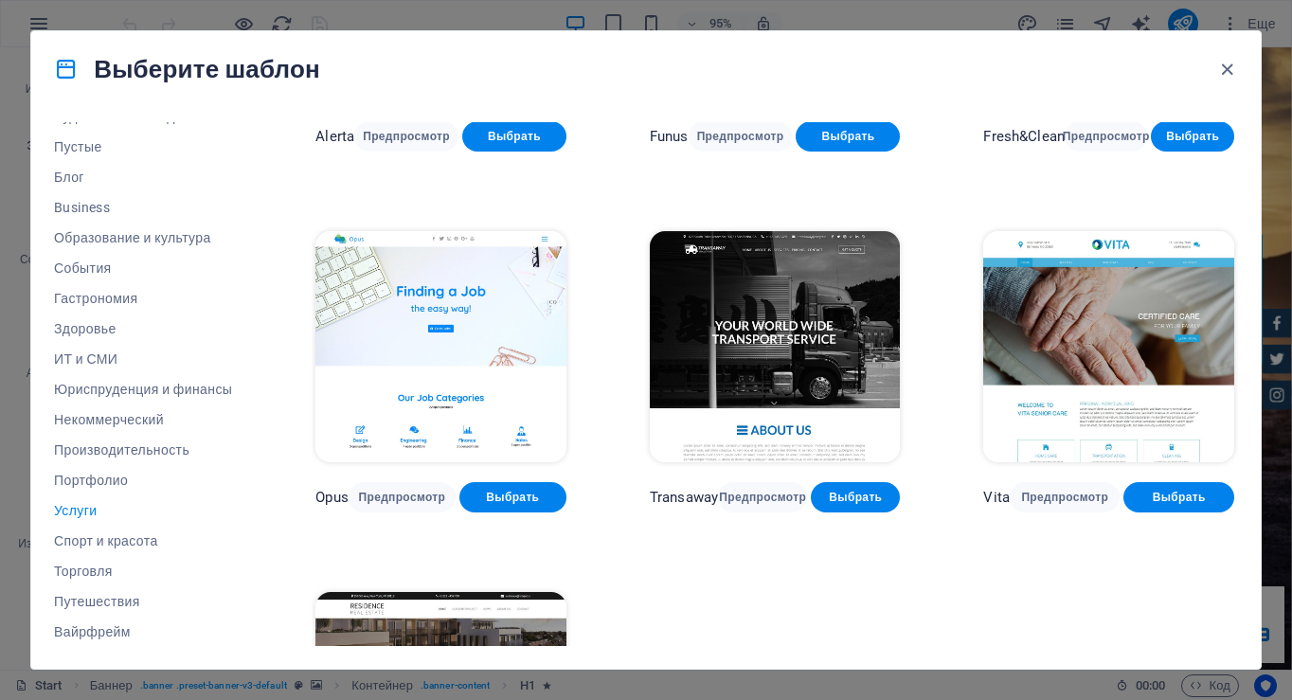
scroll to position [2160, 0]
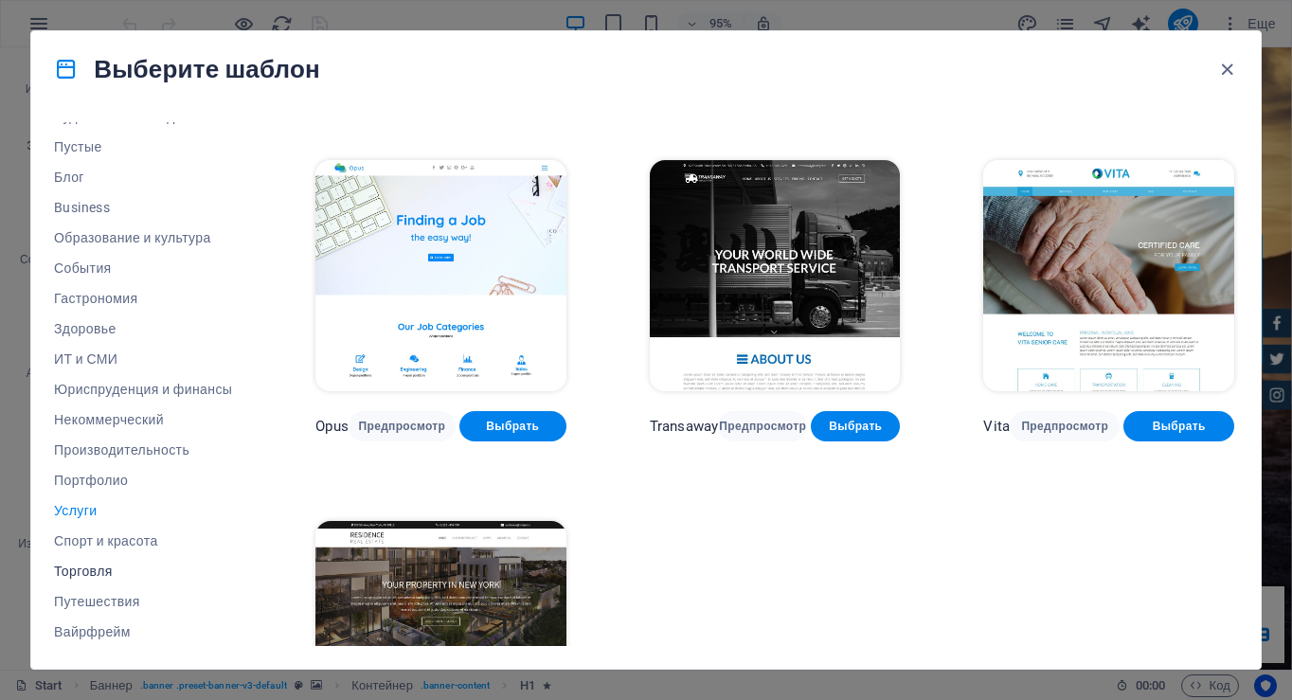
click at [94, 569] on span "Торговля" at bounding box center [143, 571] width 178 height 15
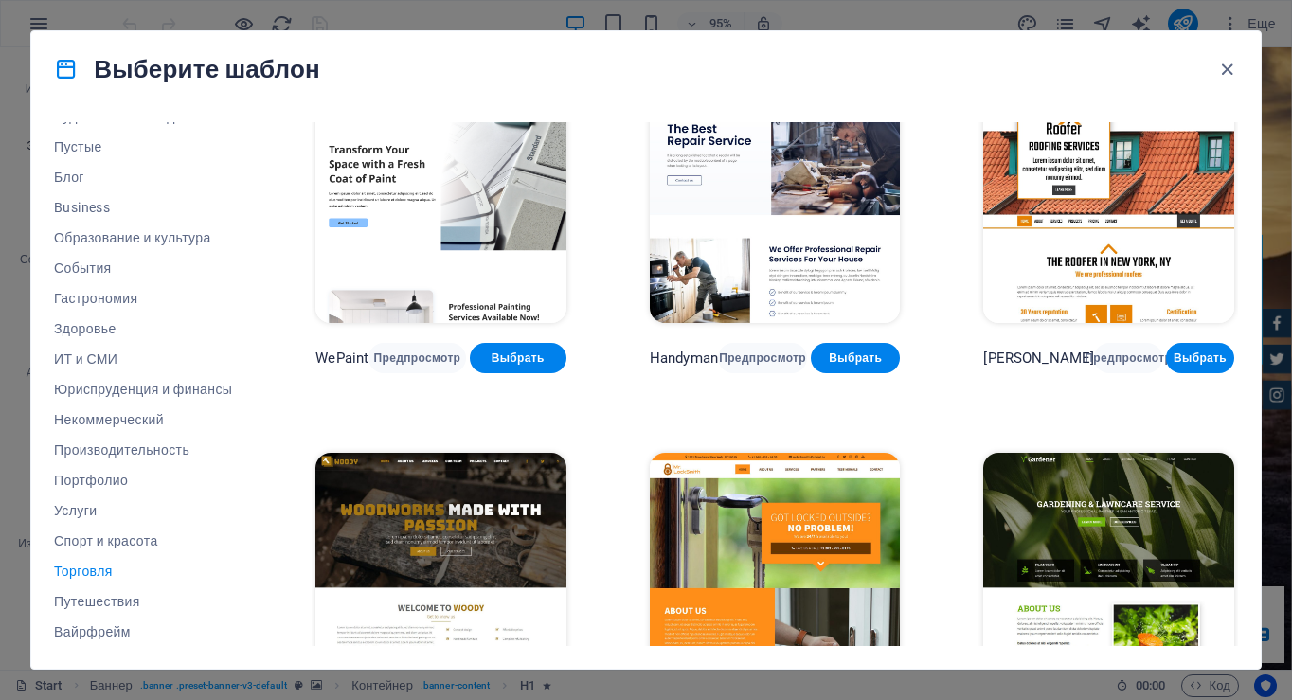
scroll to position [0, 0]
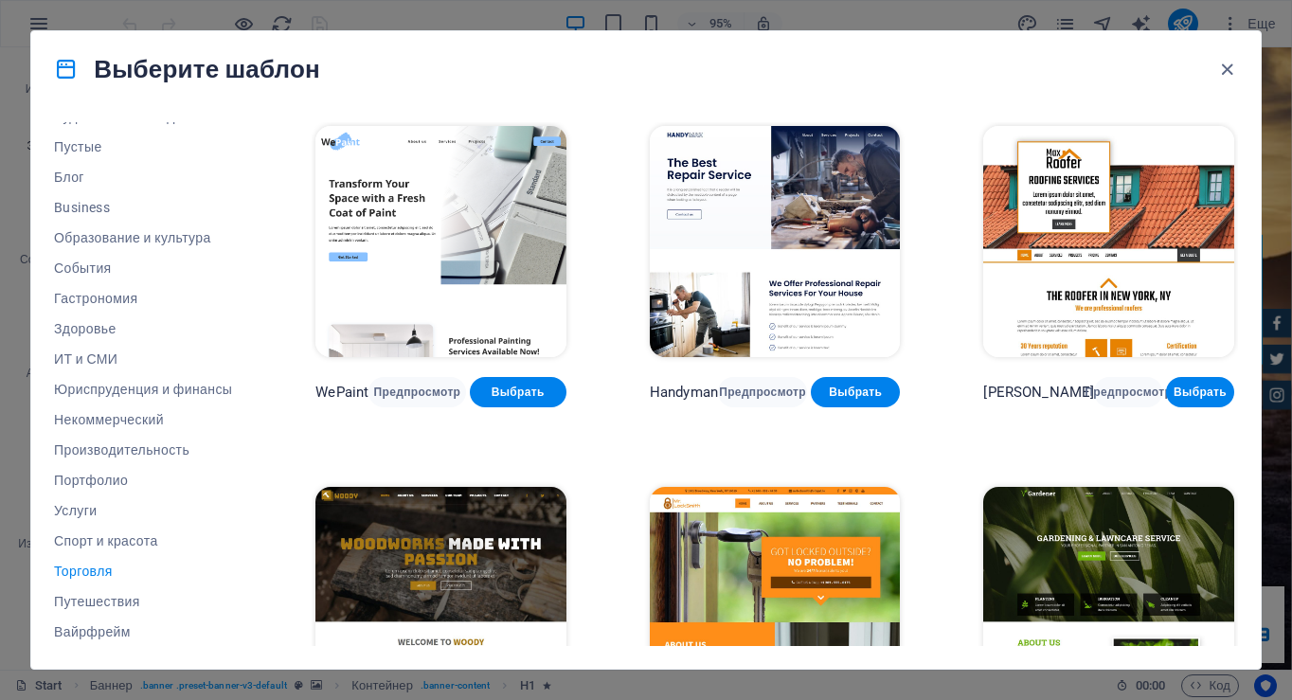
click at [478, 197] on img at bounding box center [440, 241] width 251 height 231
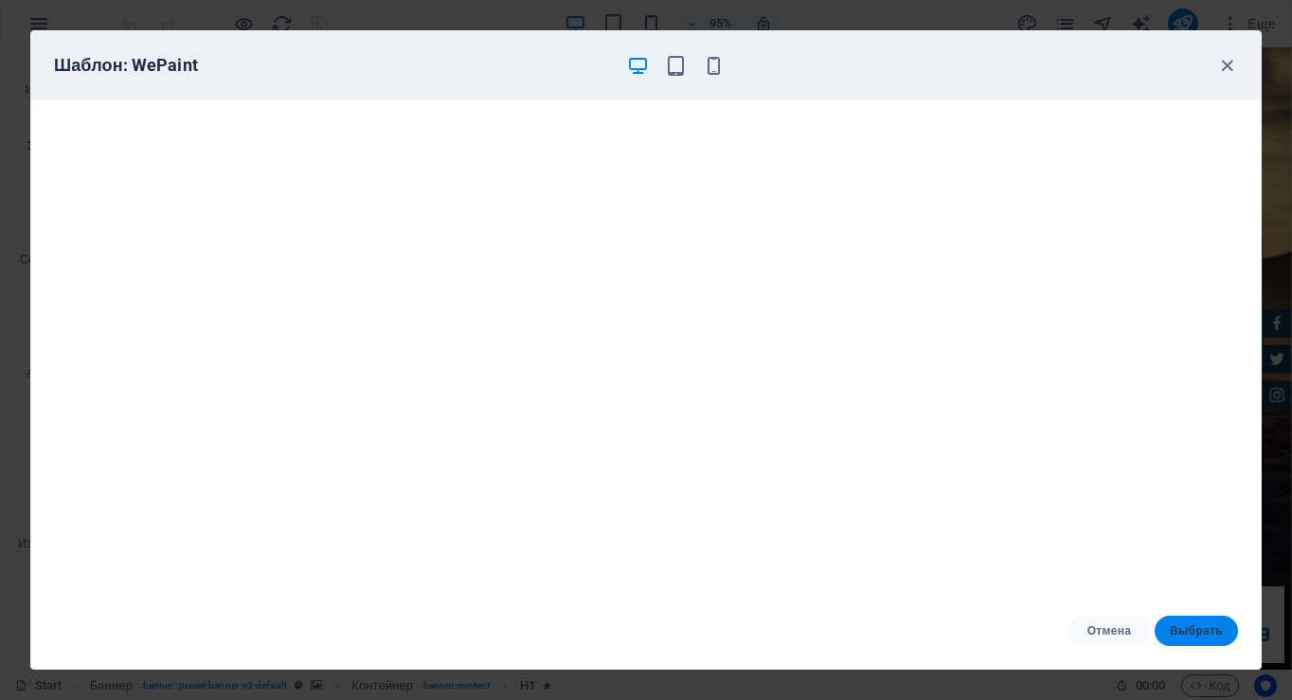
click at [1210, 626] on span "Выбрать" at bounding box center [1196, 630] width 53 height 15
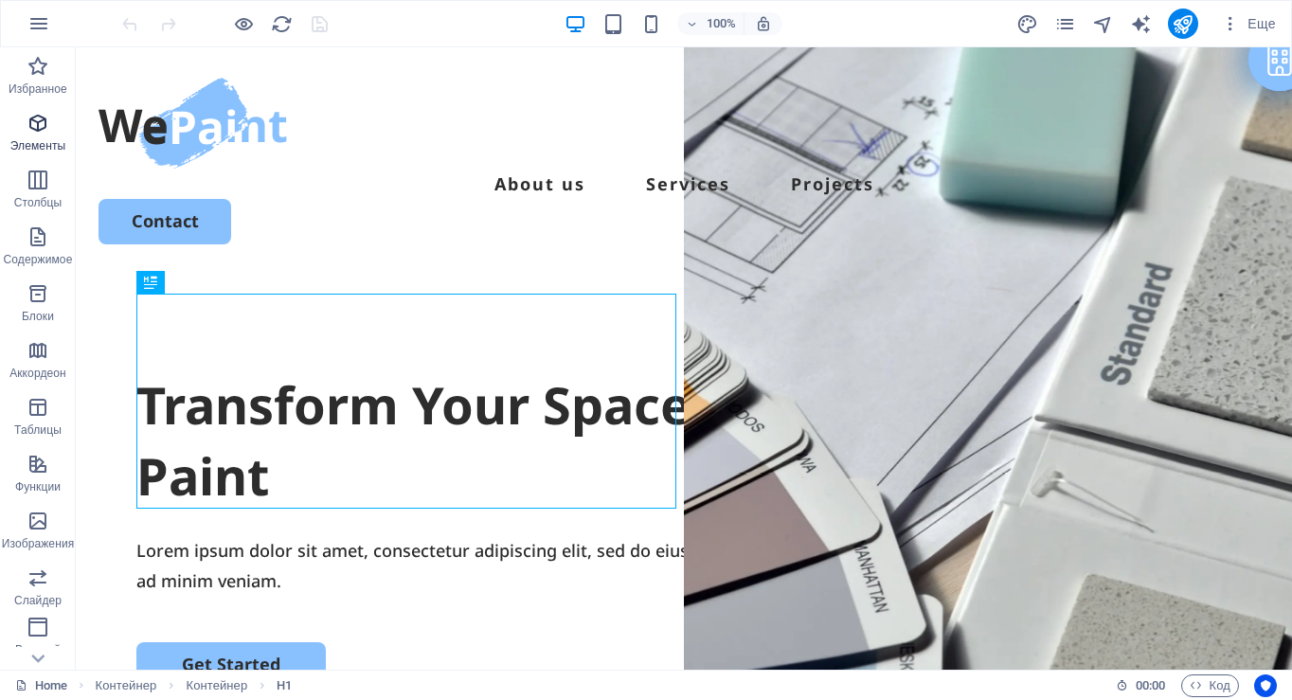
click at [28, 124] on icon "button" at bounding box center [38, 123] width 23 height 23
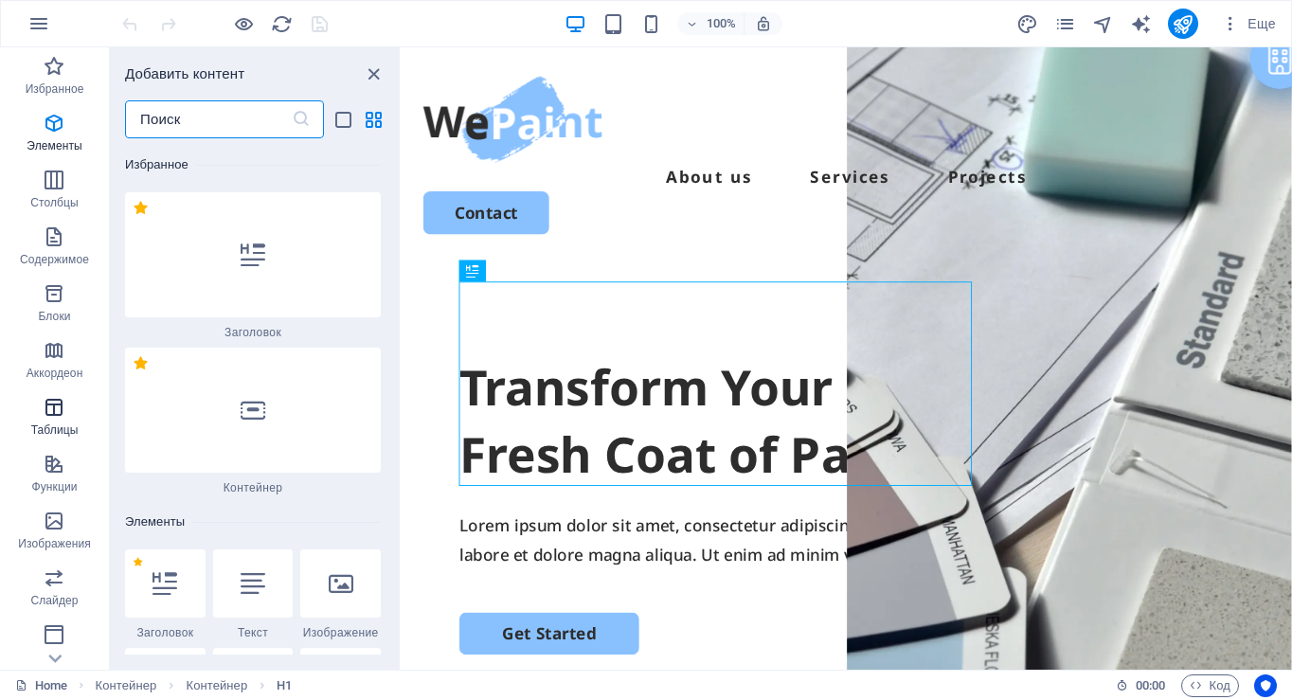
scroll to position [356, 0]
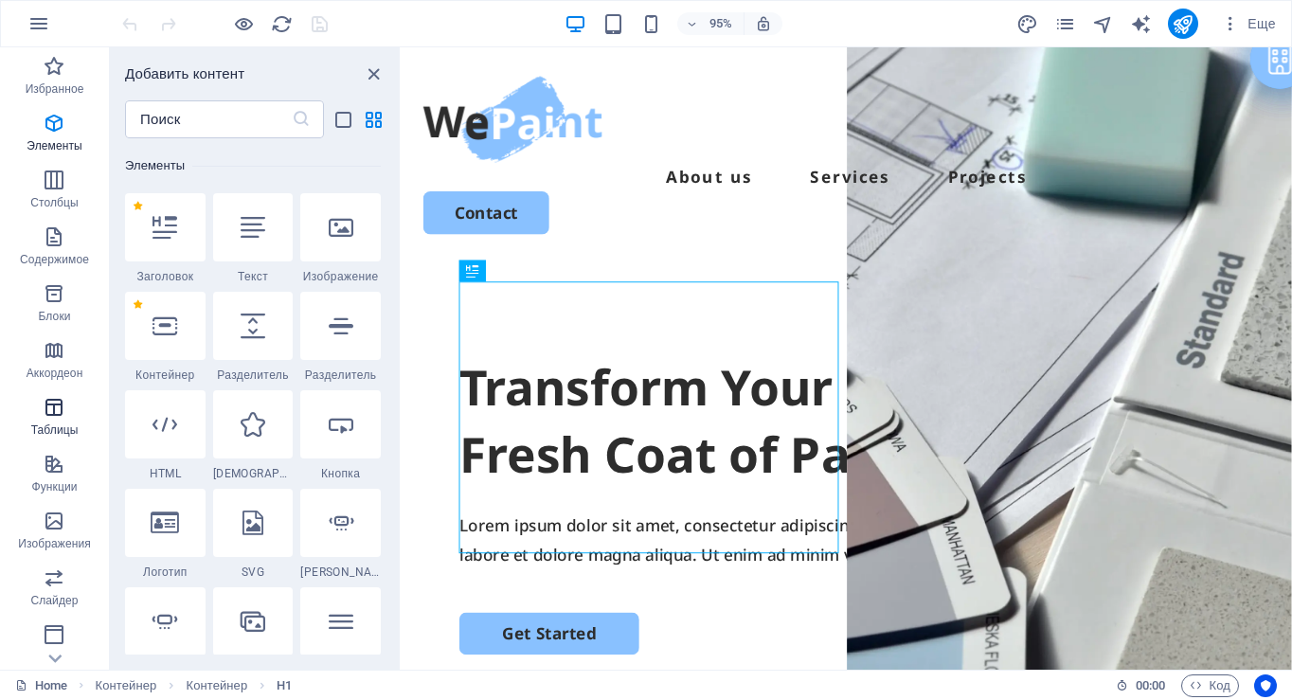
click at [53, 411] on icon "button" at bounding box center [54, 407] width 23 height 23
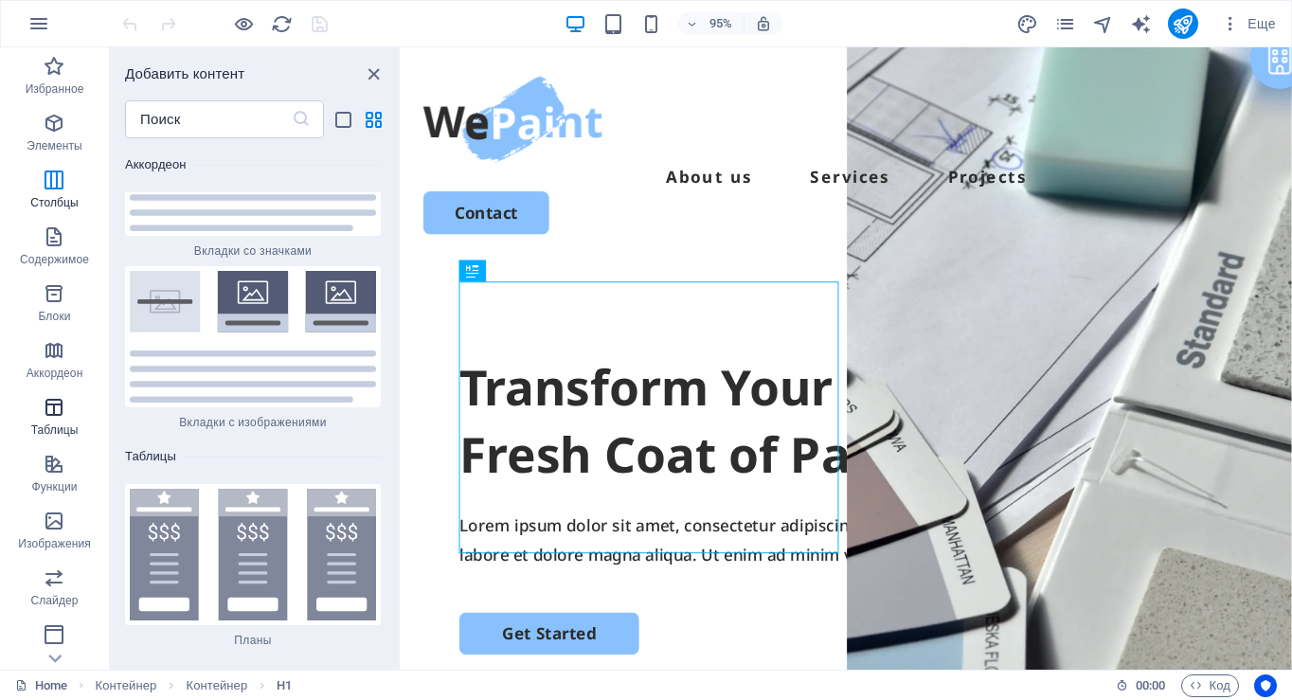
scroll to position [12401, 0]
click at [373, 74] on icon "close panel" at bounding box center [374, 74] width 22 height 22
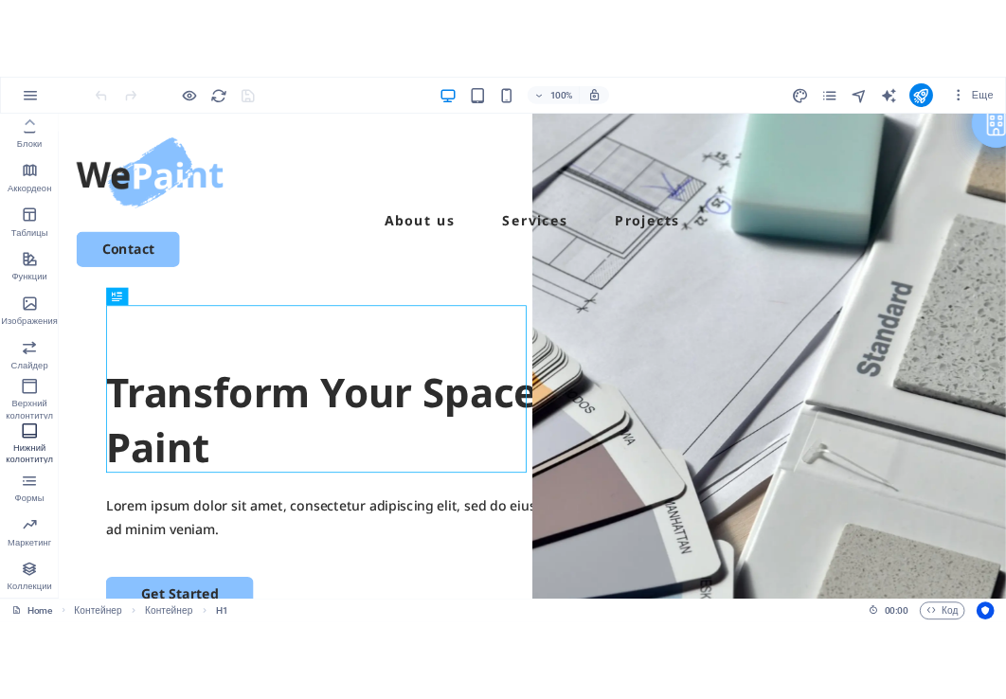
scroll to position [0, 0]
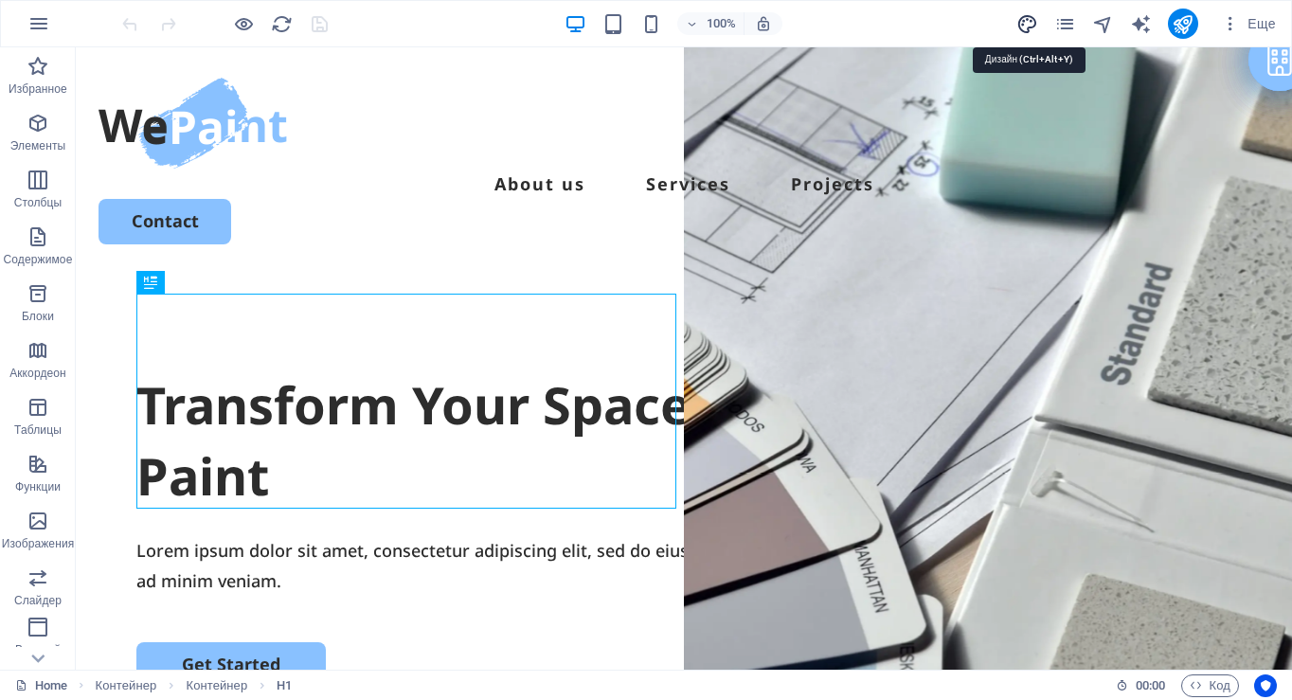
click at [1033, 18] on icon "design" at bounding box center [1028, 24] width 22 height 22
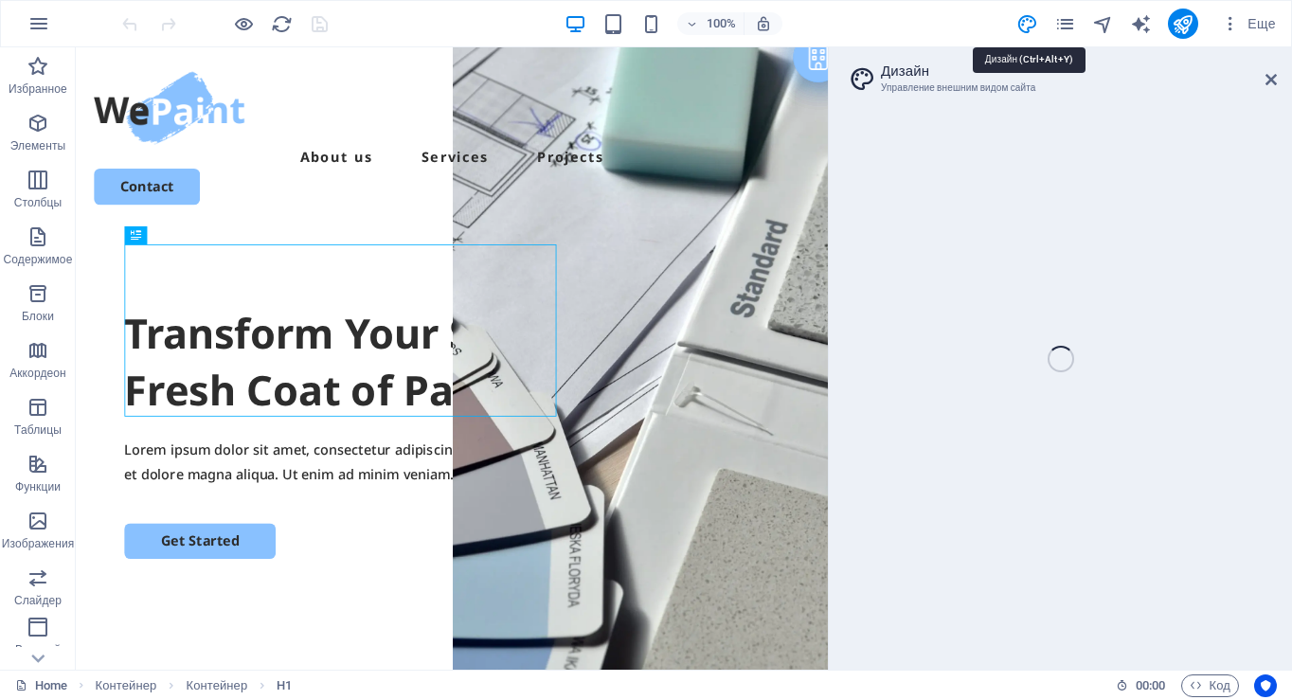
select select "px"
select select "500"
select select "px"
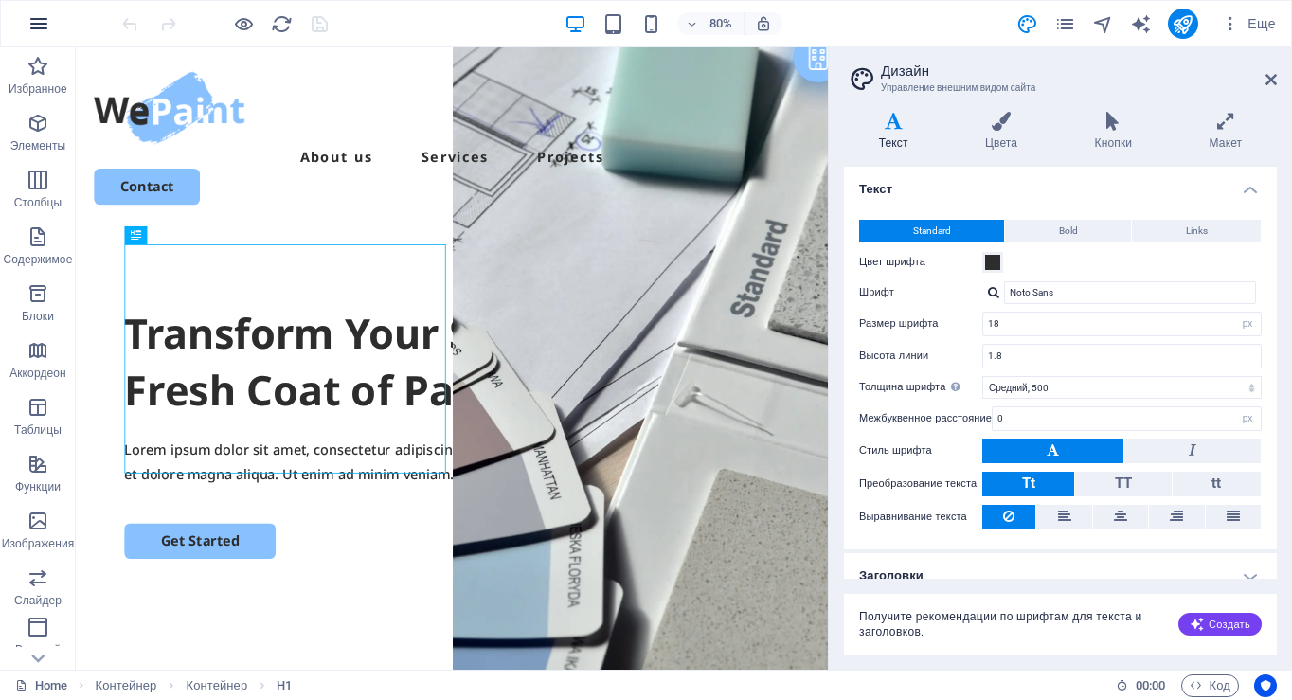
click at [36, 14] on icon "button" at bounding box center [38, 23] width 23 height 23
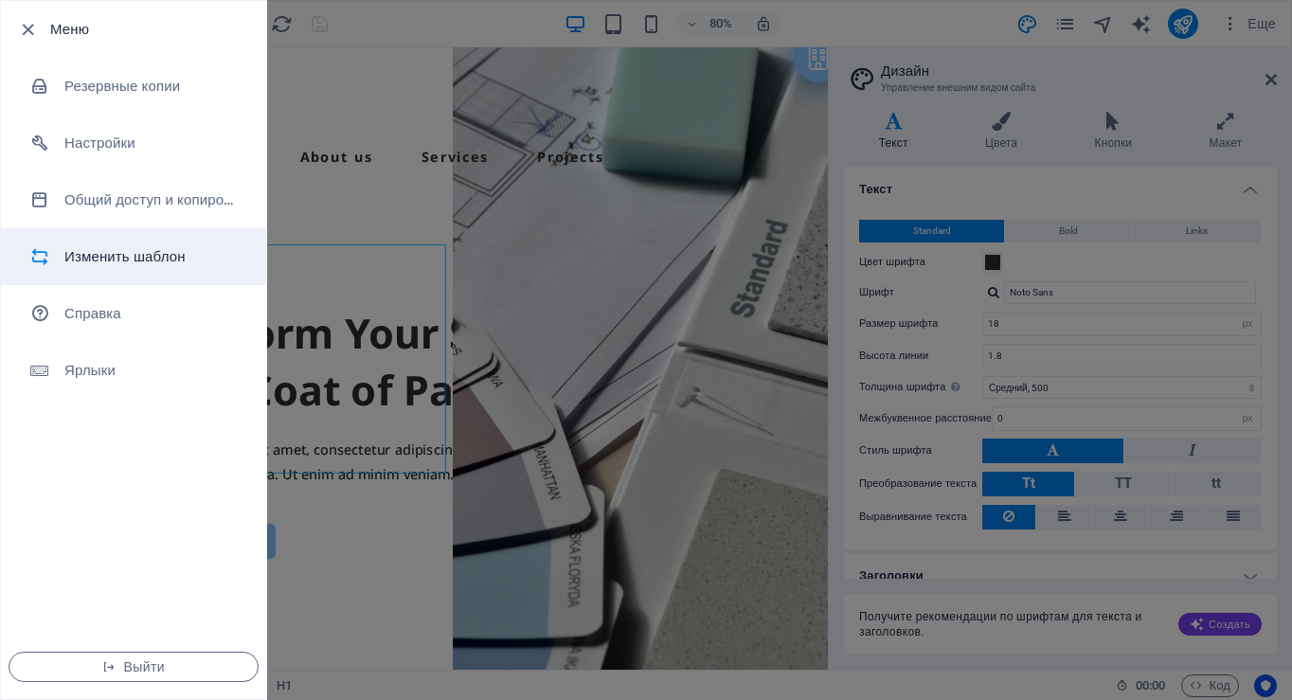
click at [127, 250] on h6 "Изменить шаблон" at bounding box center [151, 256] width 175 height 23
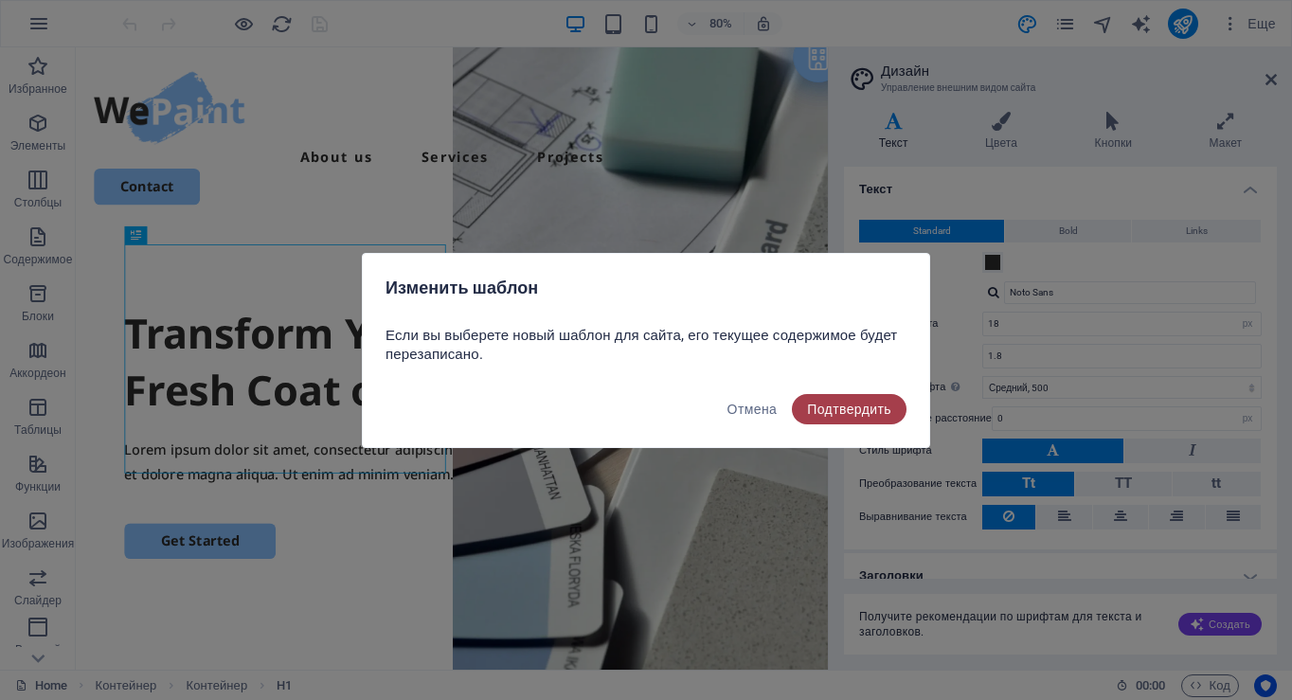
click at [860, 407] on span "Подтвердить" at bounding box center [849, 409] width 84 height 15
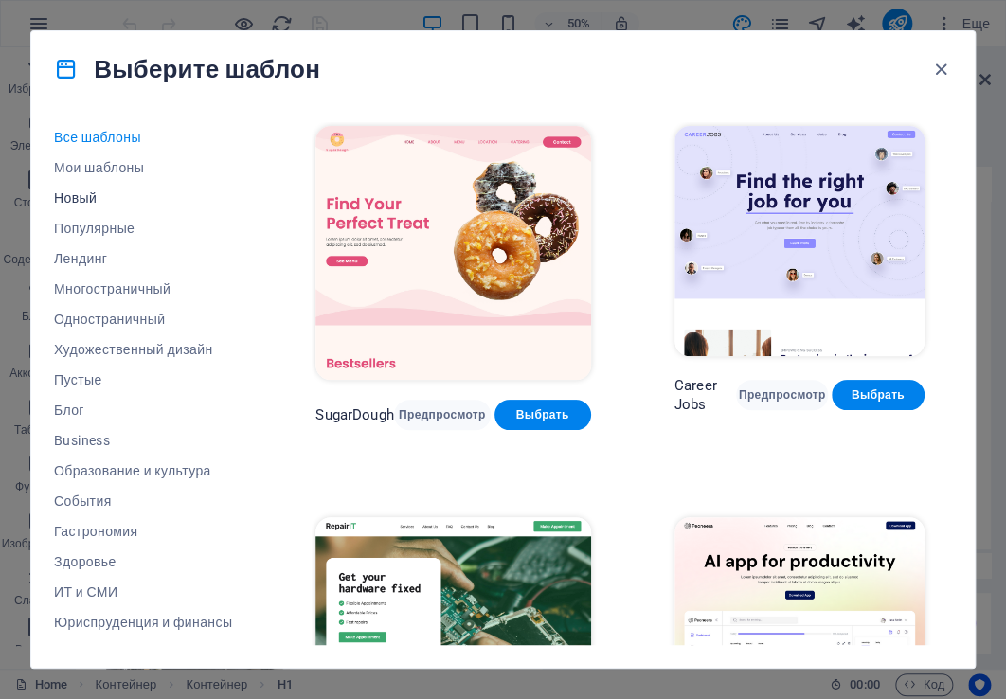
click at [94, 194] on span "Новый" at bounding box center [143, 197] width 178 height 15
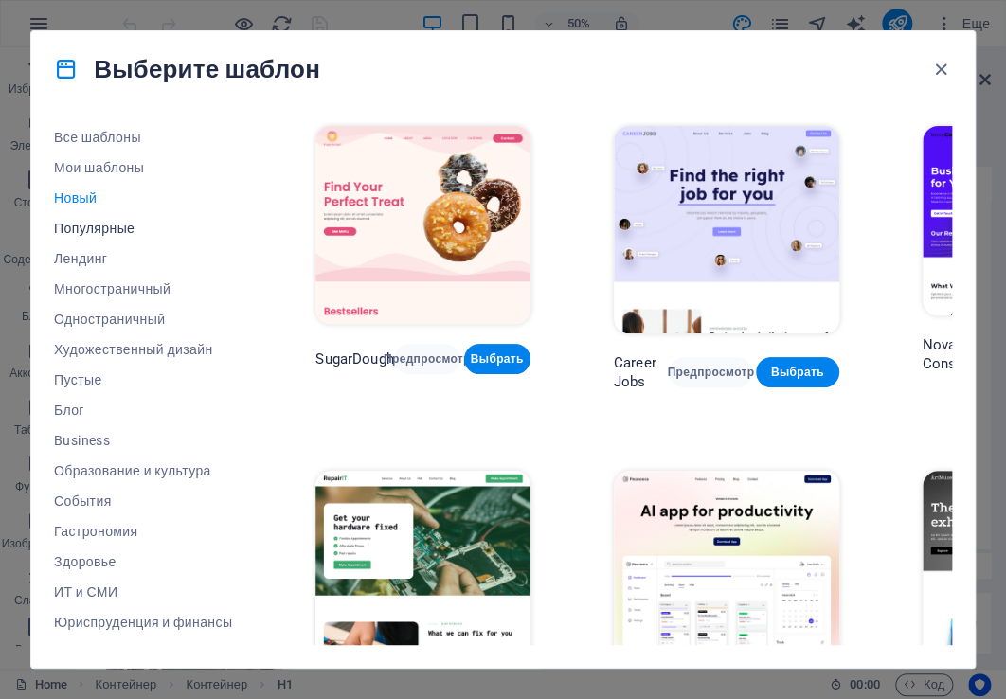
click at [86, 231] on span "Популярные" at bounding box center [143, 228] width 178 height 15
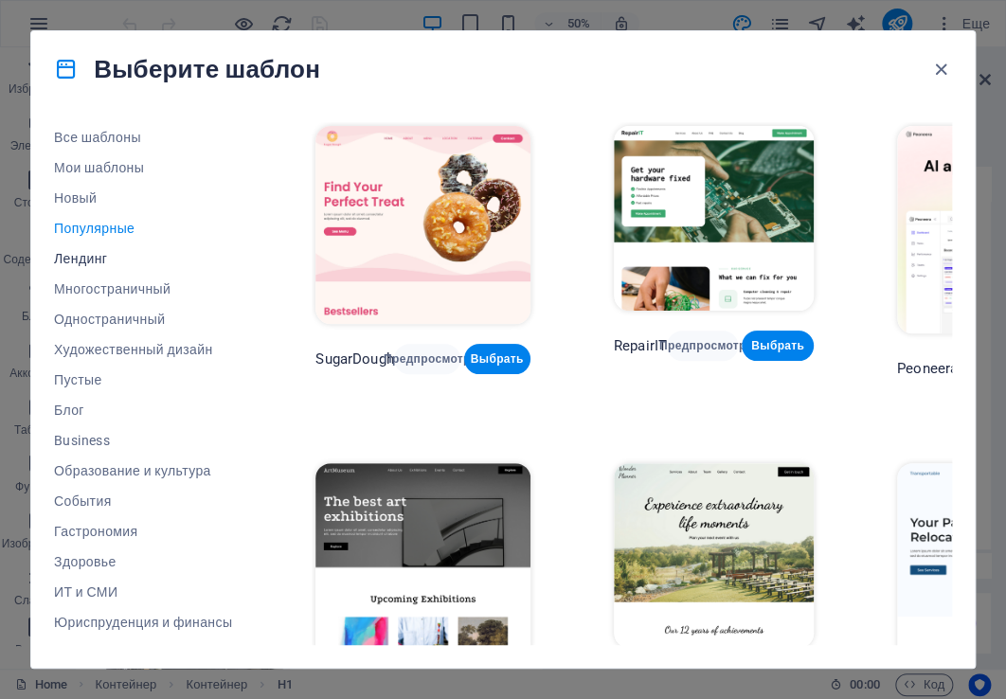
click at [85, 263] on span "Лендинг" at bounding box center [143, 258] width 178 height 15
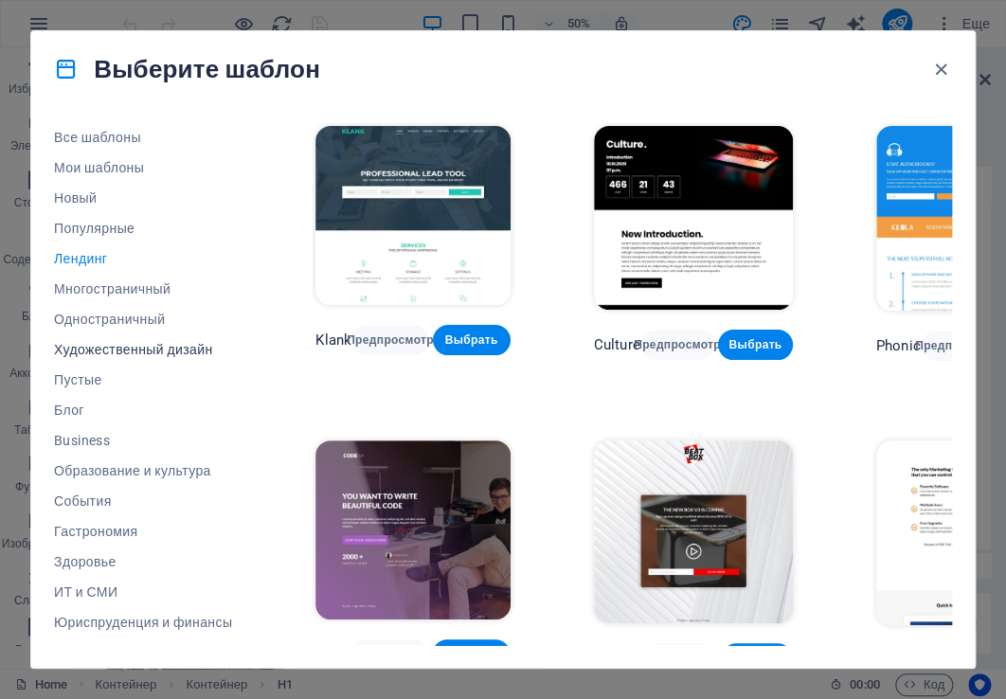
click at [99, 347] on span "Художественный дизайн" at bounding box center [143, 349] width 178 height 15
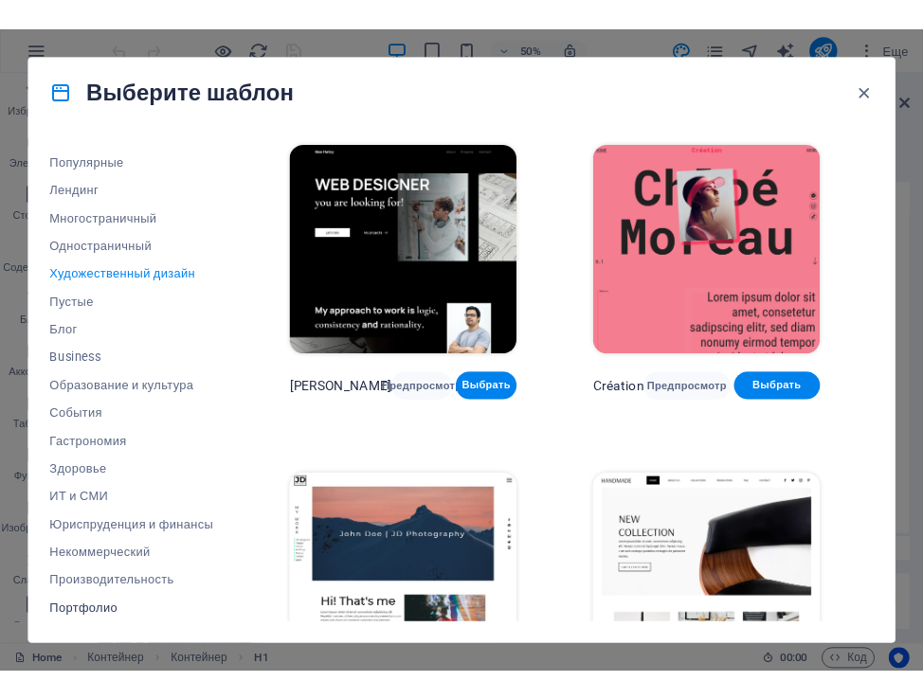
scroll to position [172, 0]
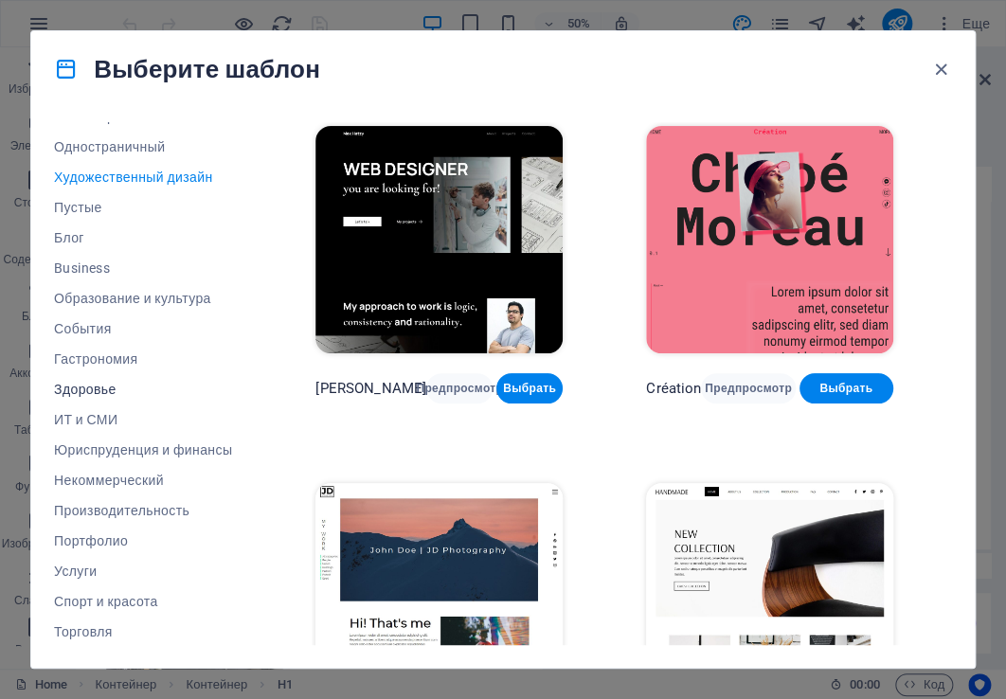
click at [89, 381] on button "Здоровье" at bounding box center [143, 389] width 178 height 30
